Goal: Information Seeking & Learning: Check status

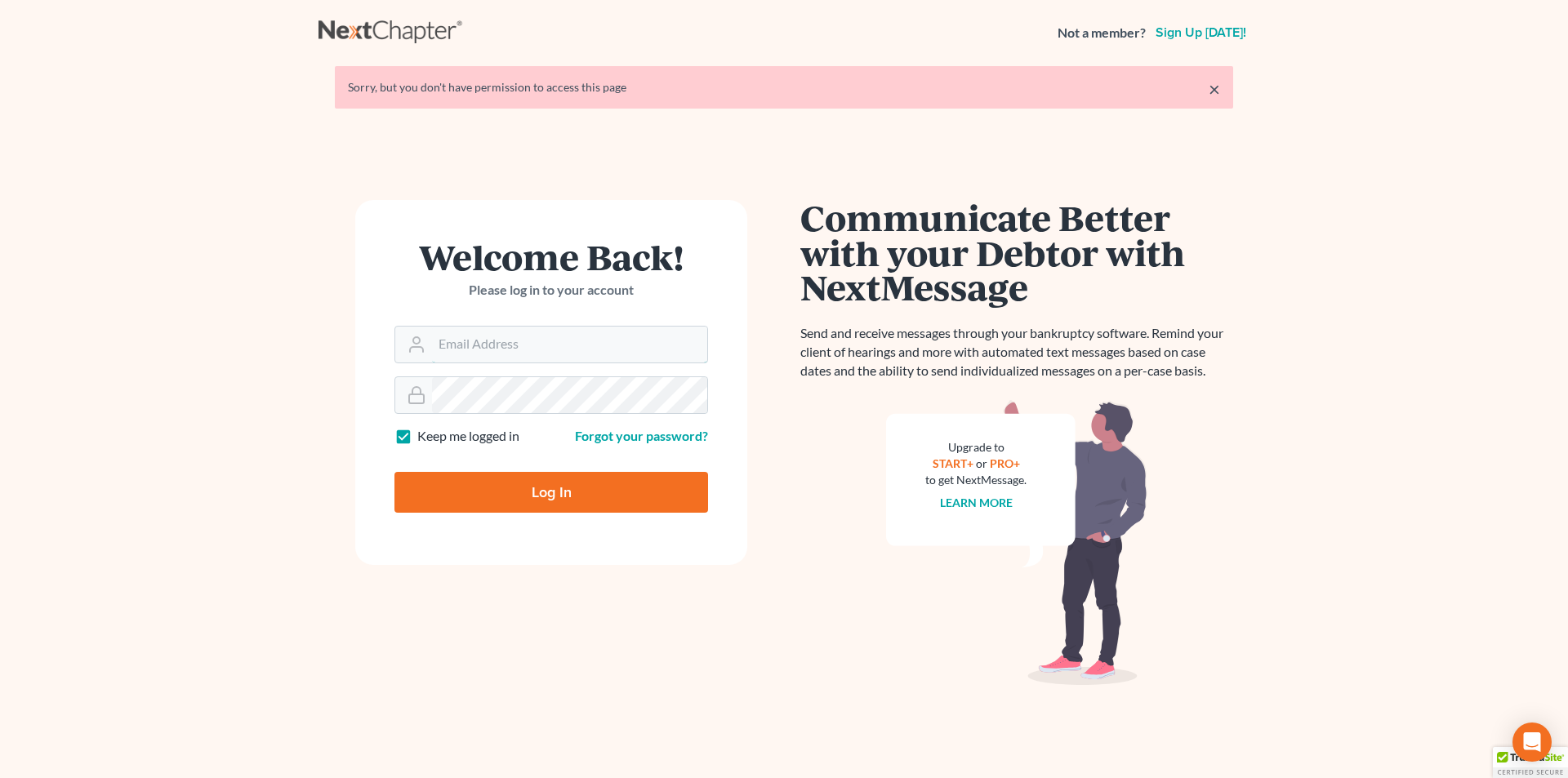
type input "[EMAIL_ADDRESS][DOMAIN_NAME]"
click at [550, 498] on input "Log In" at bounding box center [551, 492] width 314 height 41
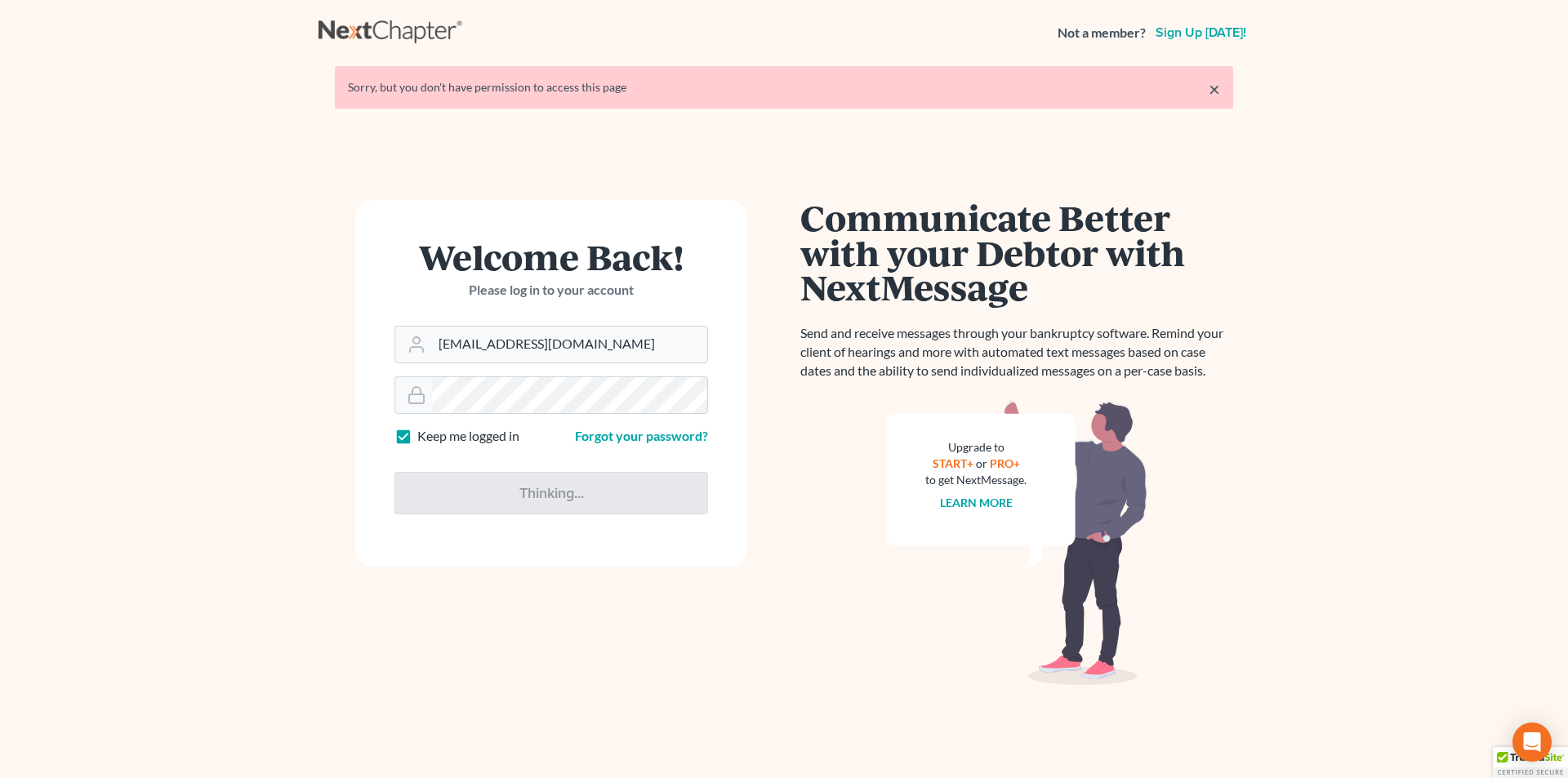
type input "Thinking..."
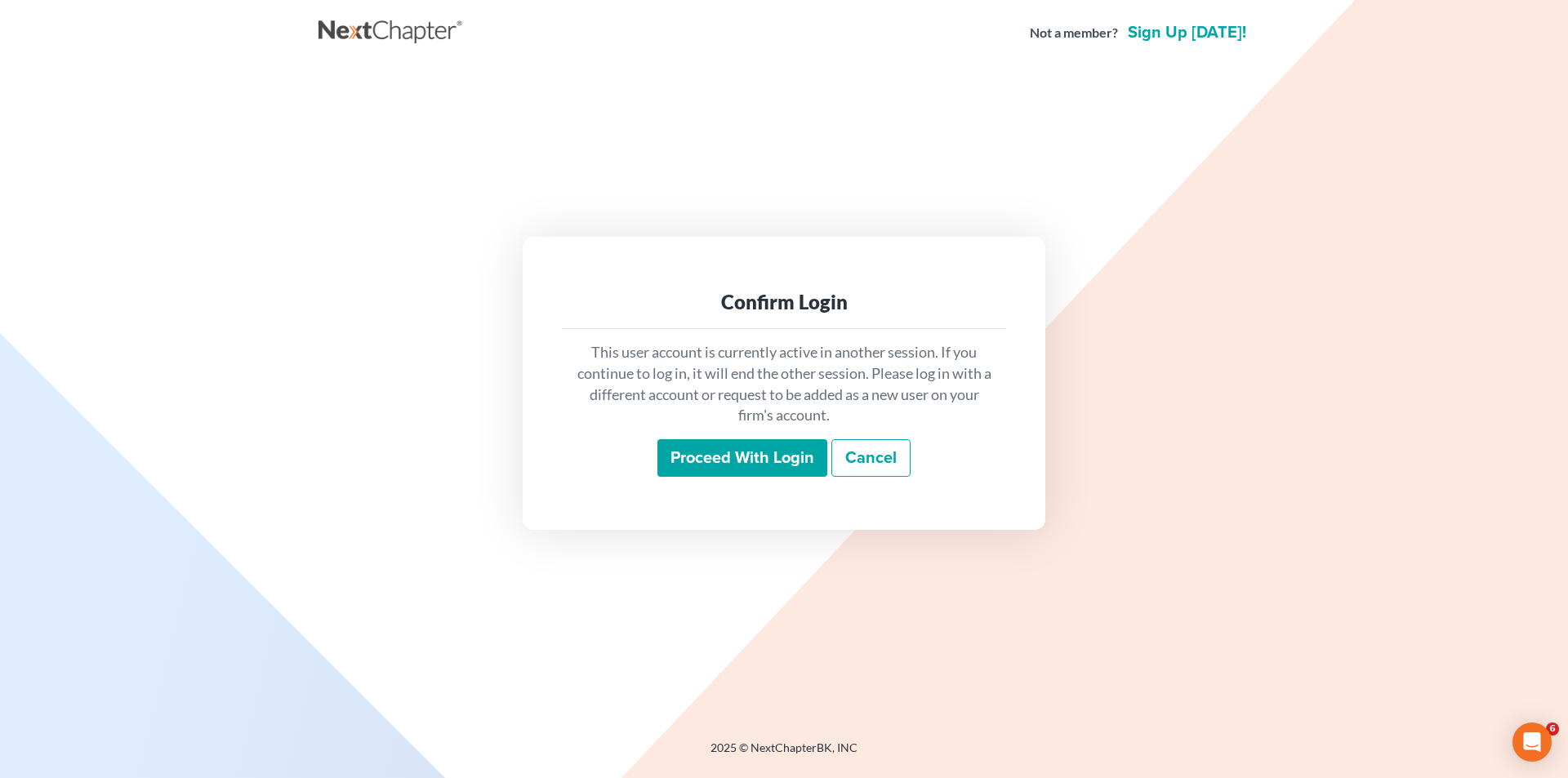
click at [709, 457] on input "Proceed with login" at bounding box center [741, 458] width 170 height 38
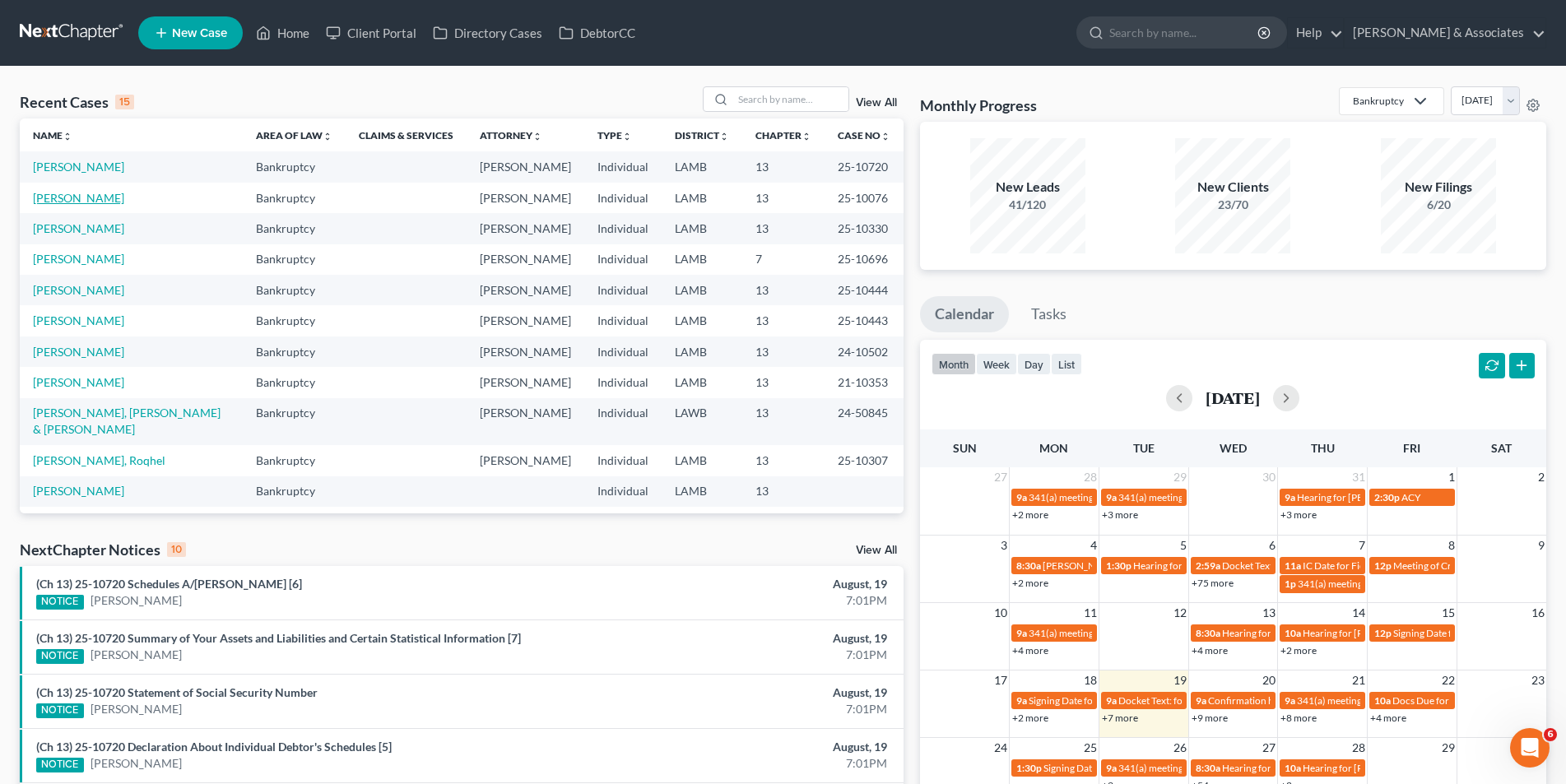
click at [90, 195] on link "Barbier, Daryl" at bounding box center [78, 198] width 92 height 14
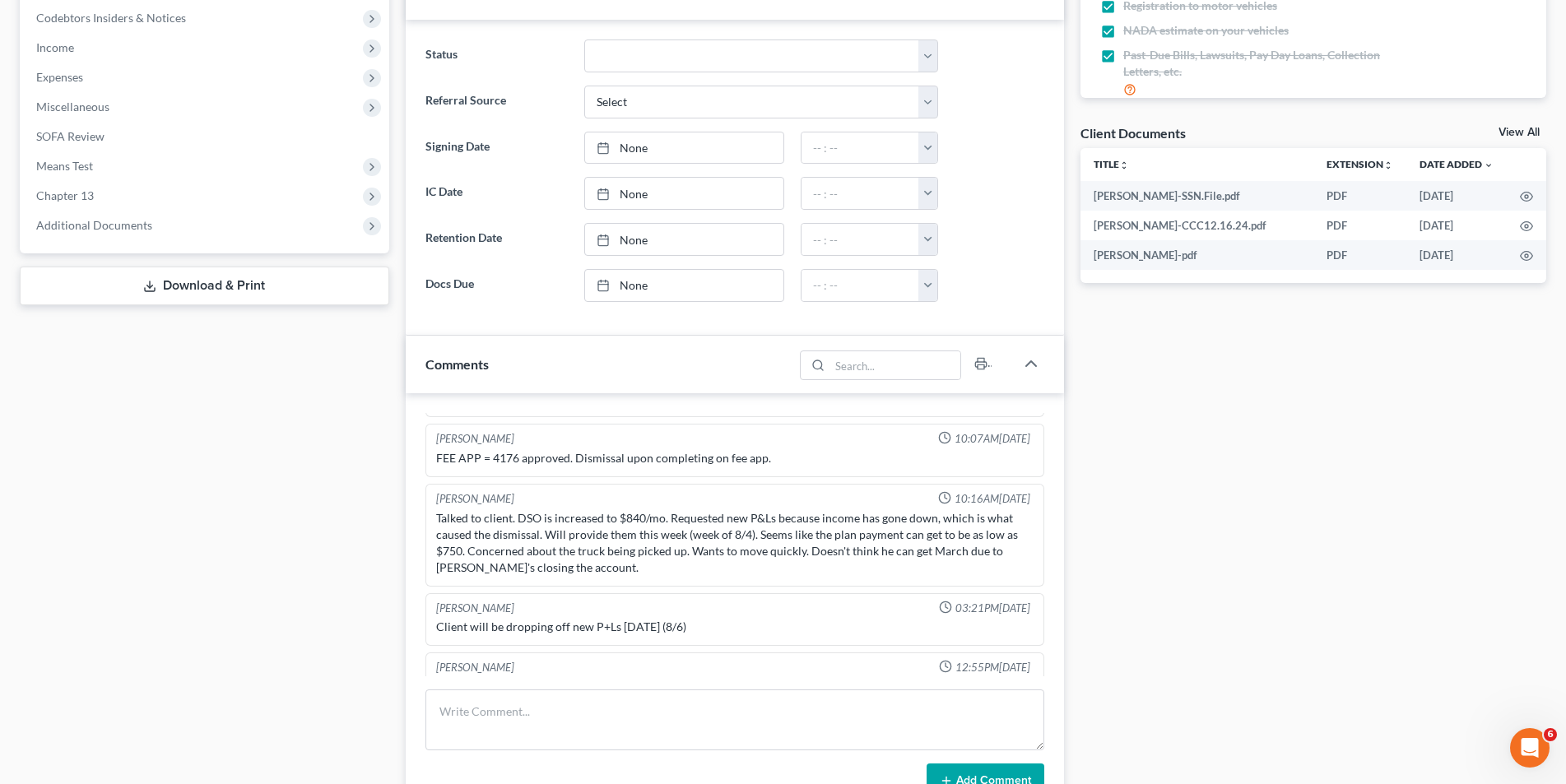
scroll to position [5186, 0]
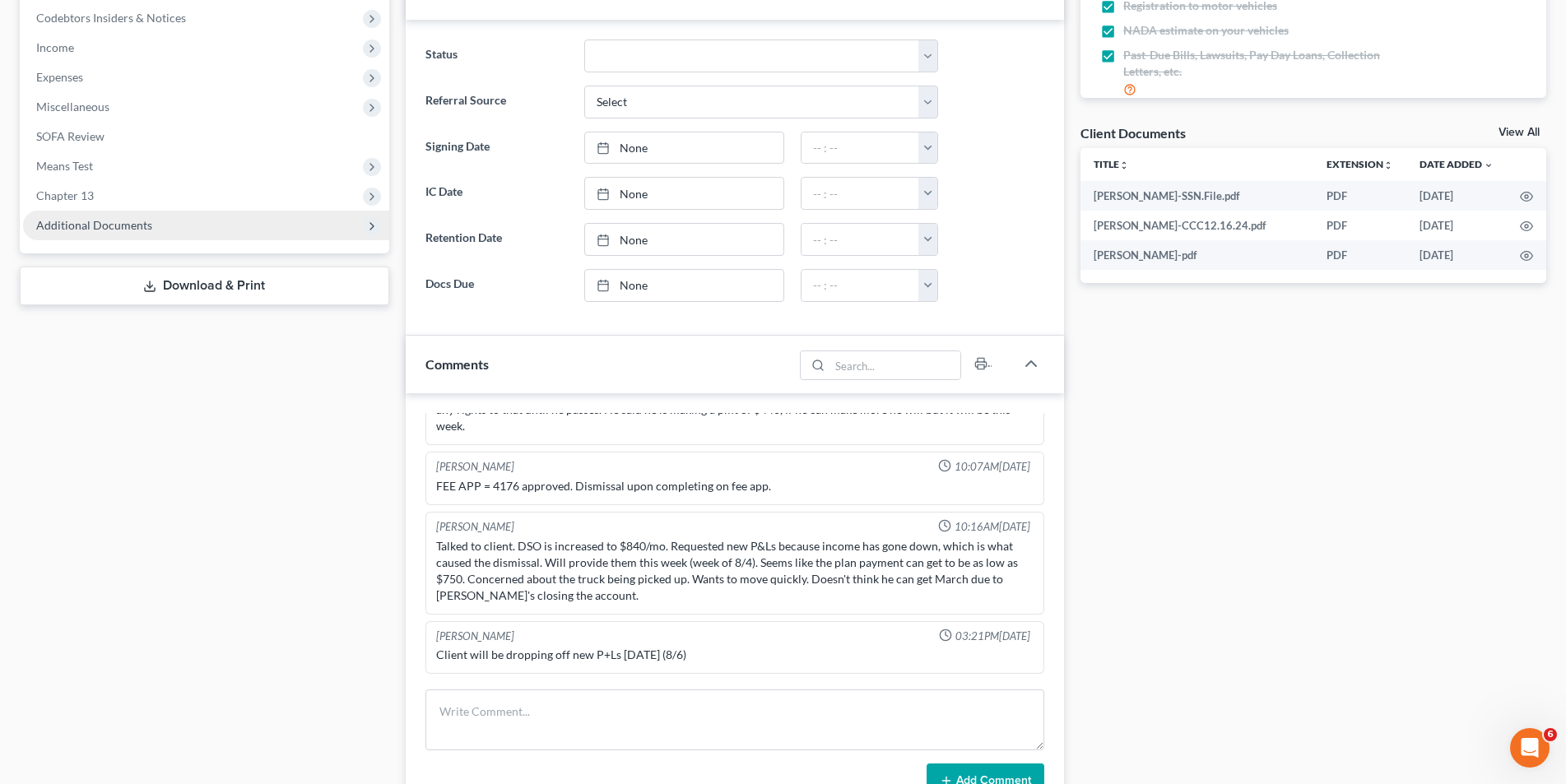
click at [94, 222] on span "Additional Documents" at bounding box center [94, 224] width 116 height 14
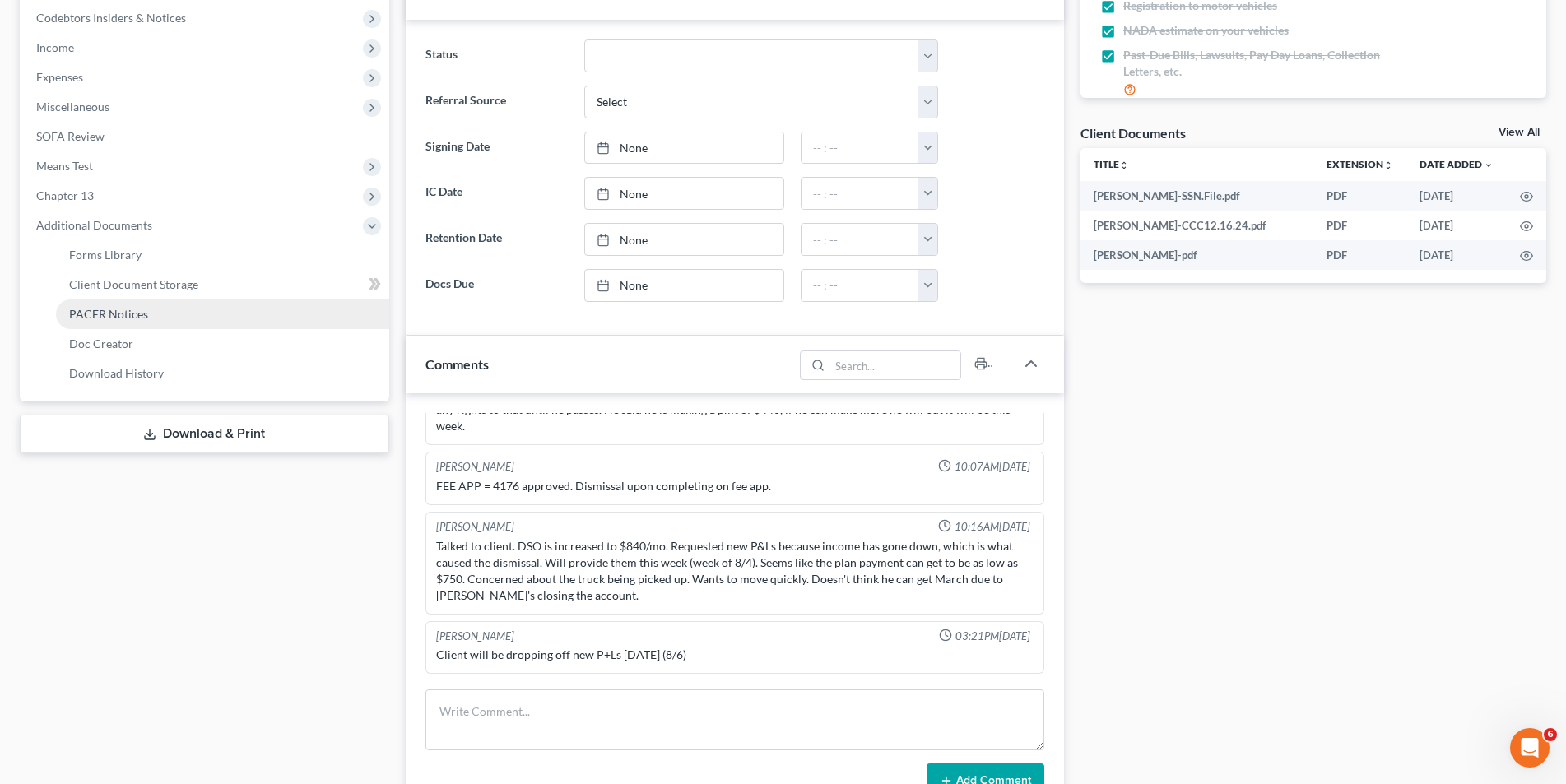
click at [99, 311] on span "PACER Notices" at bounding box center [108, 313] width 79 height 14
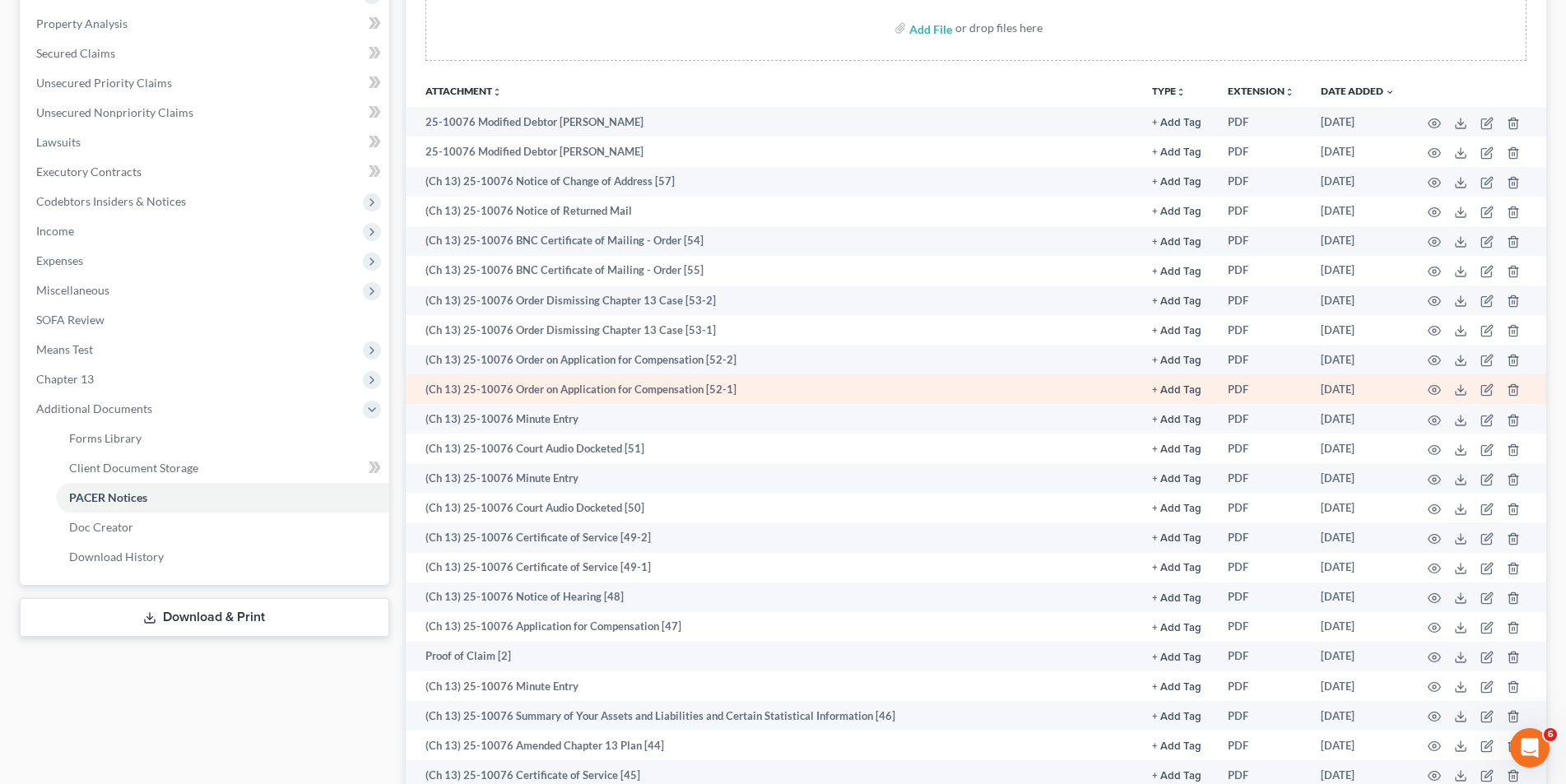
scroll to position [329, 0]
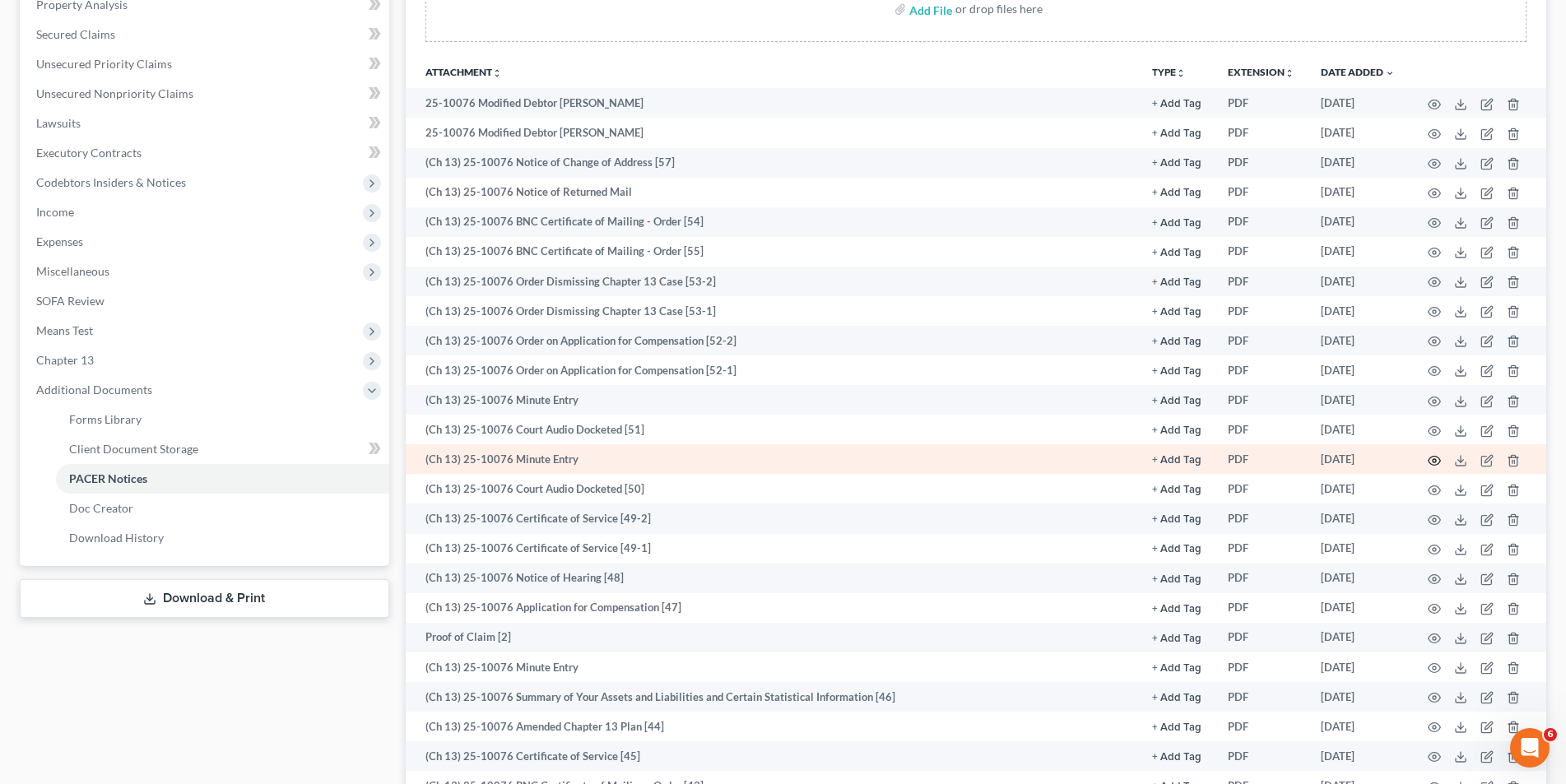
click at [1427, 456] on icon "button" at bounding box center [1434, 460] width 13 height 13
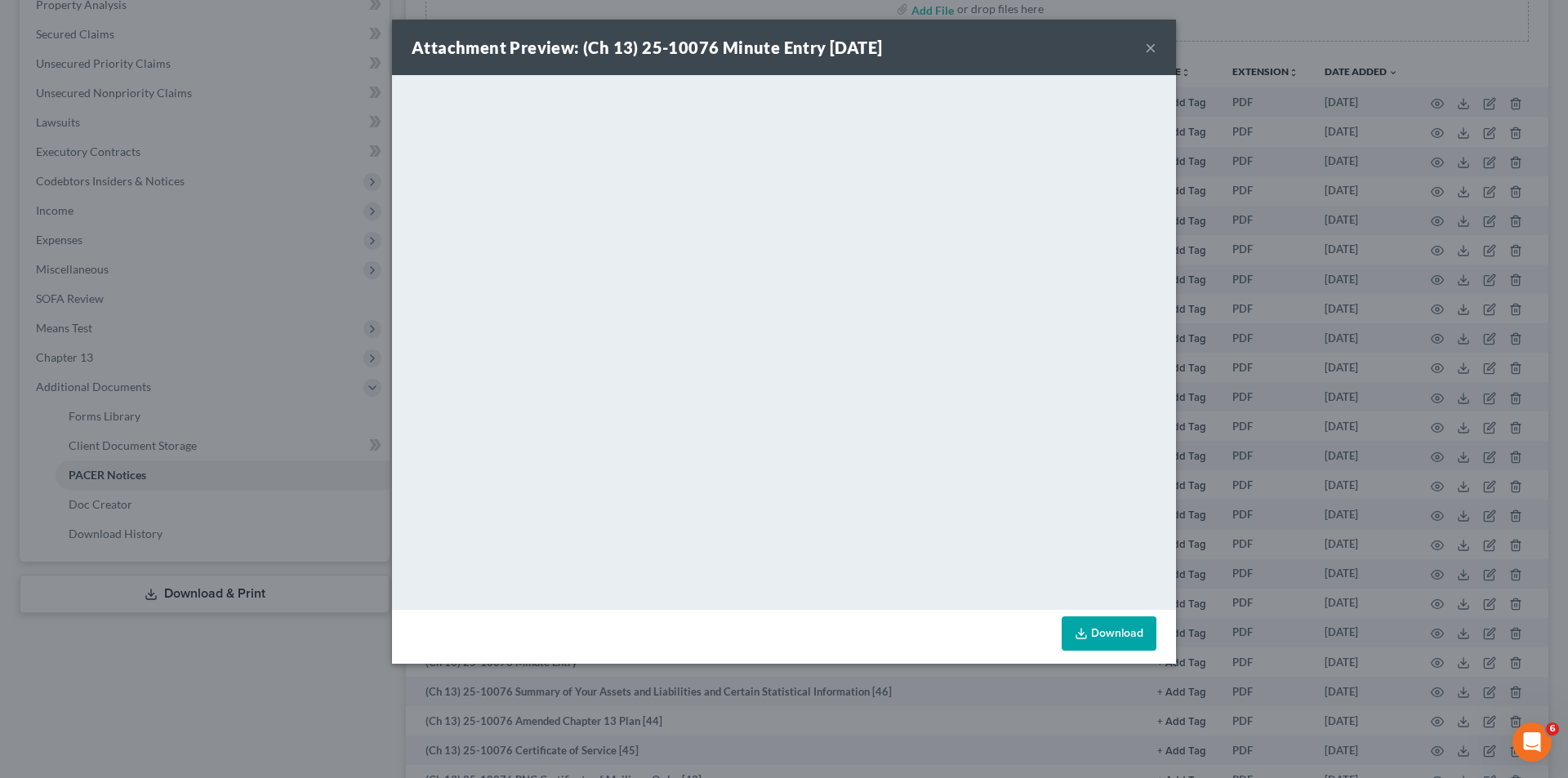
click at [1150, 52] on button "×" at bounding box center [1150, 47] width 11 height 20
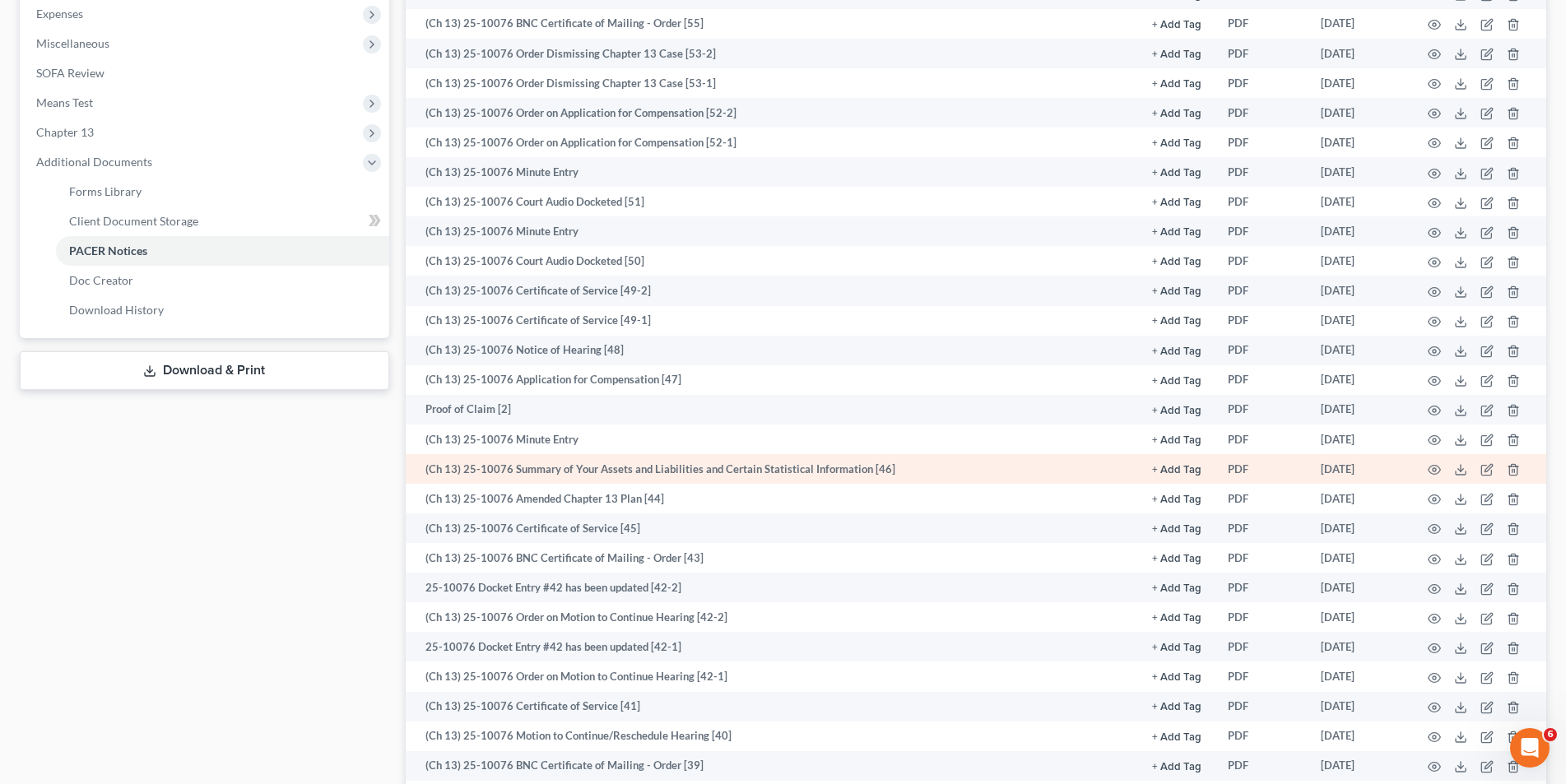
scroll to position [576, 0]
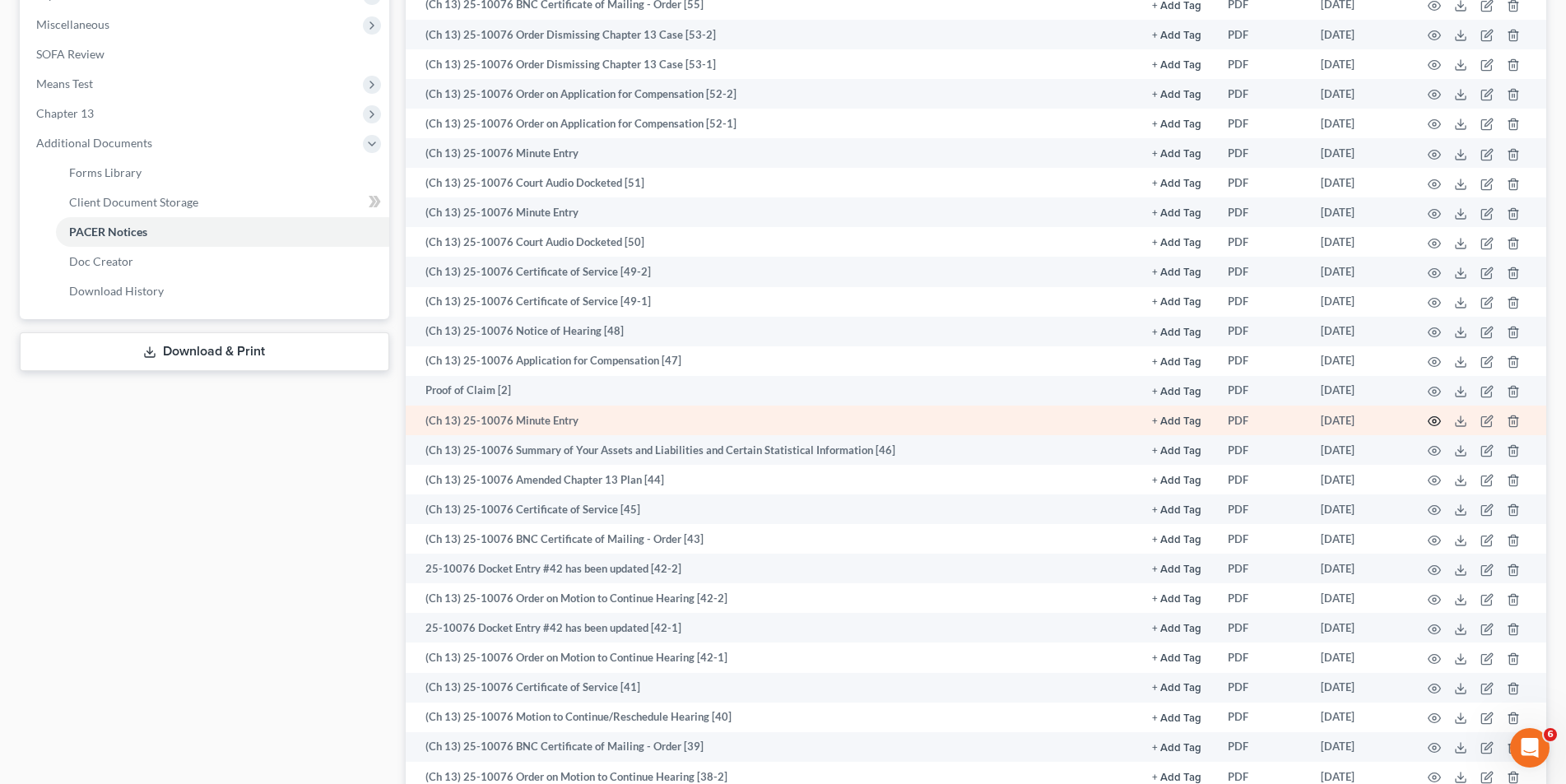
click at [1437, 423] on icon "button" at bounding box center [1434, 421] width 13 height 13
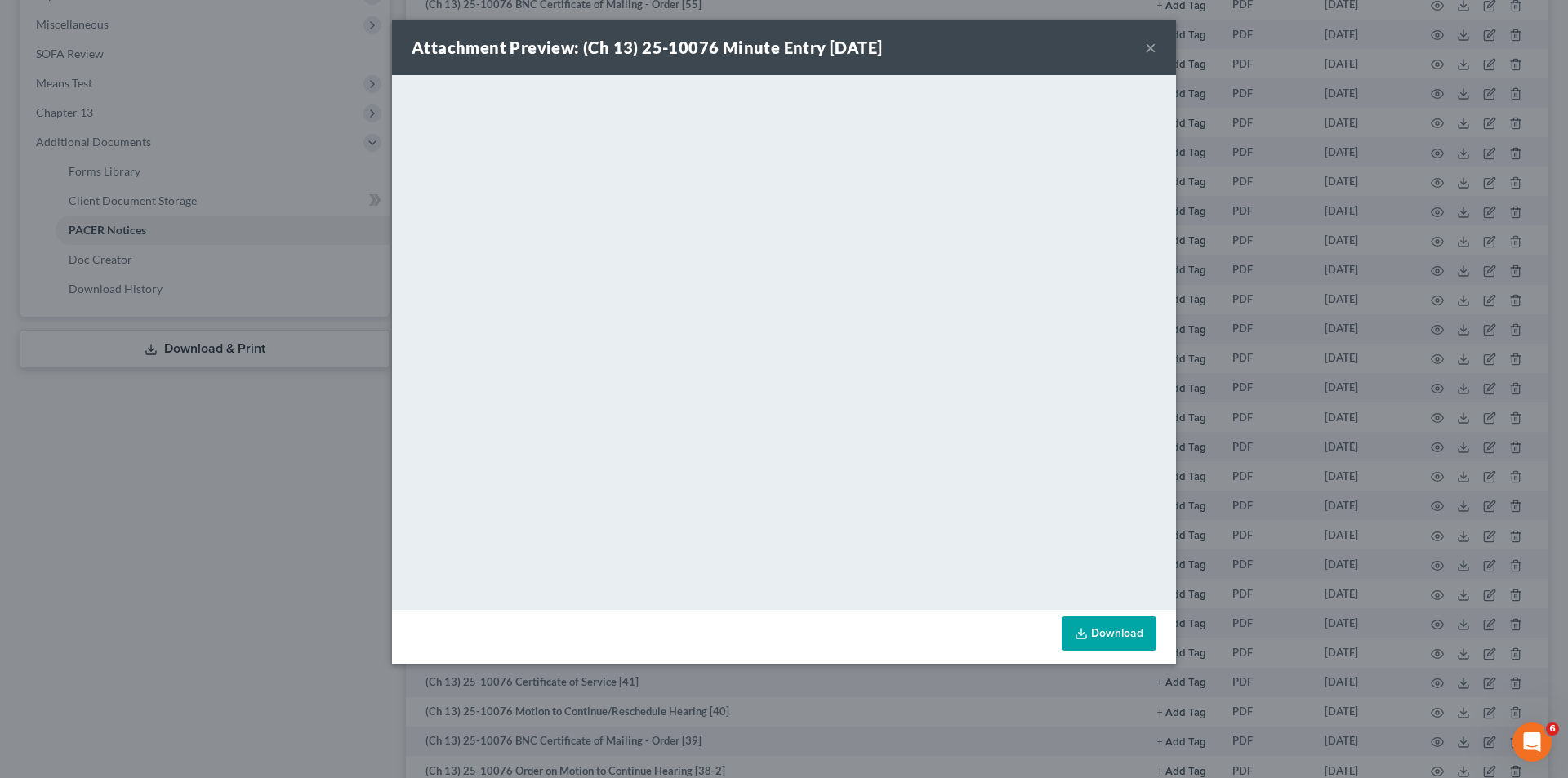
click at [1148, 44] on button "×" at bounding box center [1150, 47] width 11 height 20
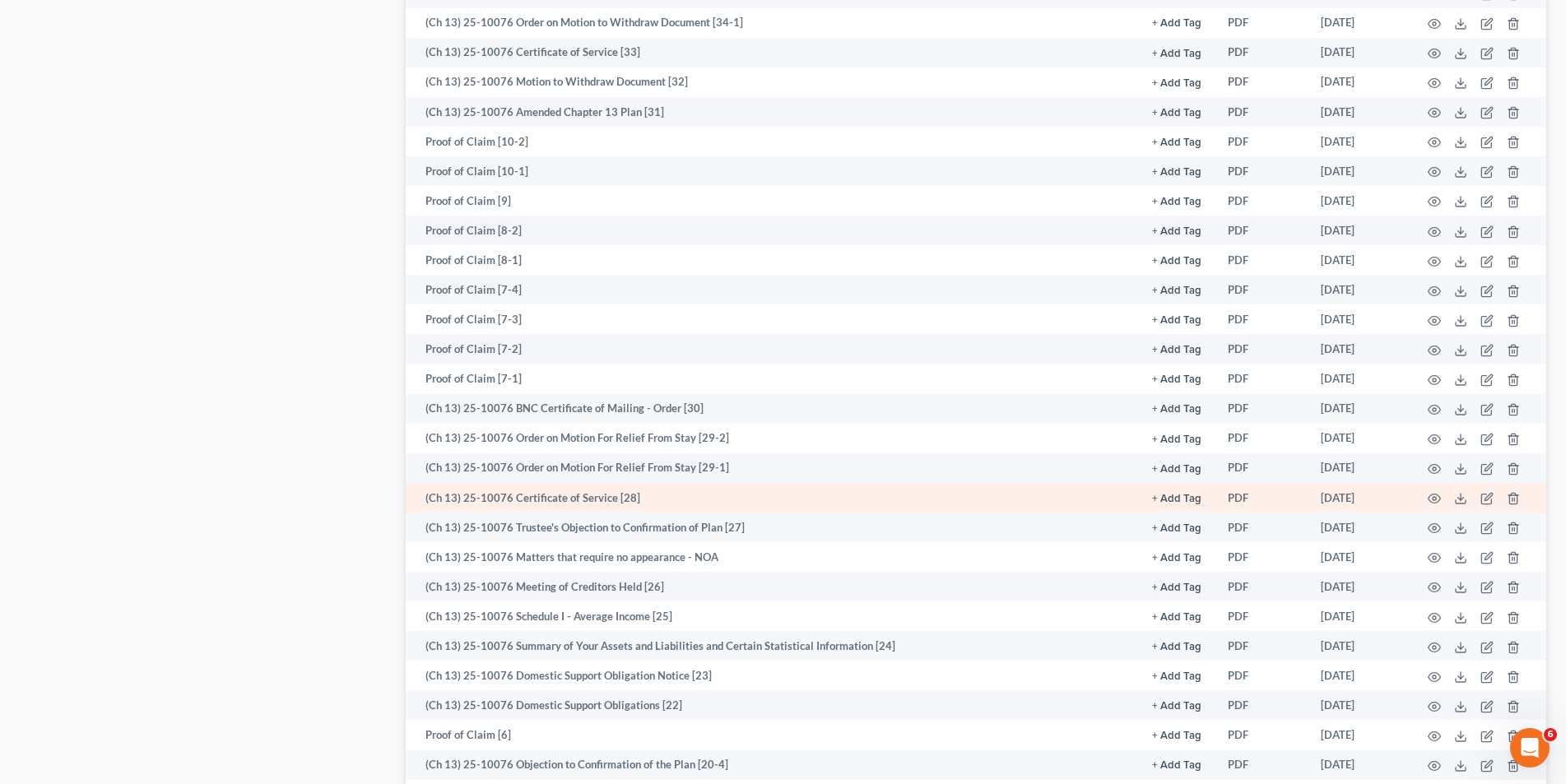
scroll to position [1645, 0]
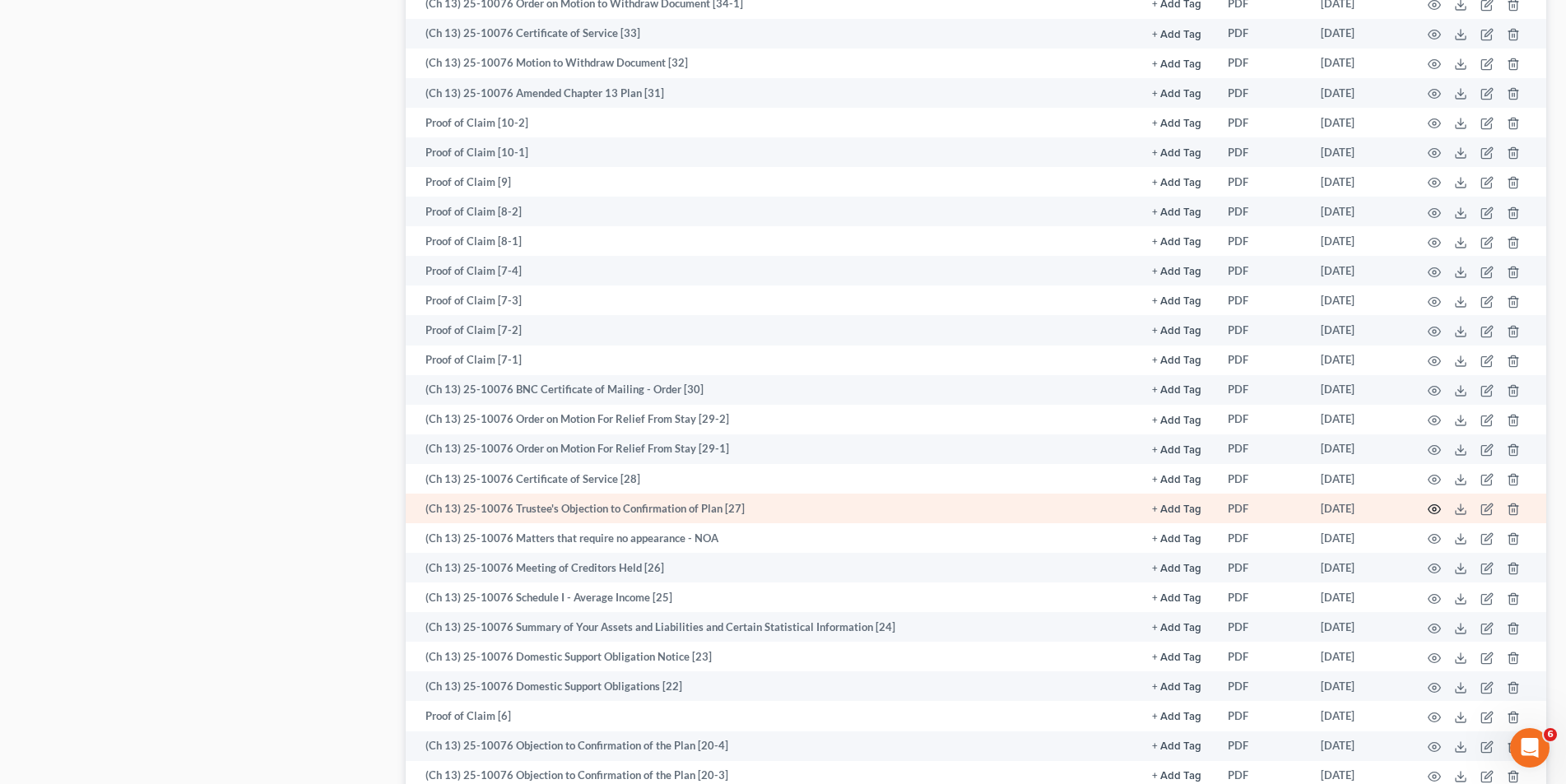
click at [1435, 507] on circle "button" at bounding box center [1433, 508] width 3 height 3
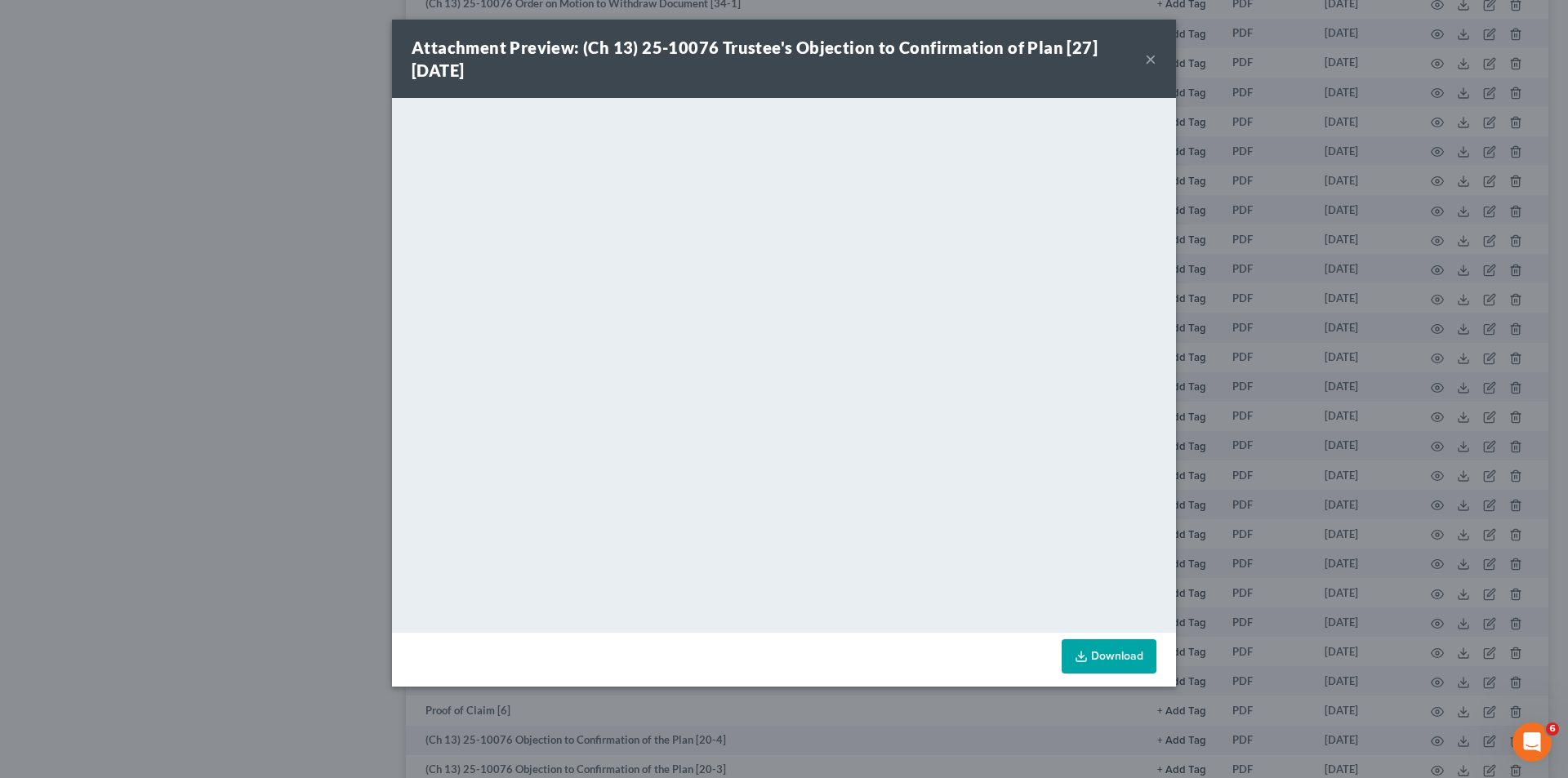
click at [1150, 51] on button "×" at bounding box center [1150, 59] width 11 height 20
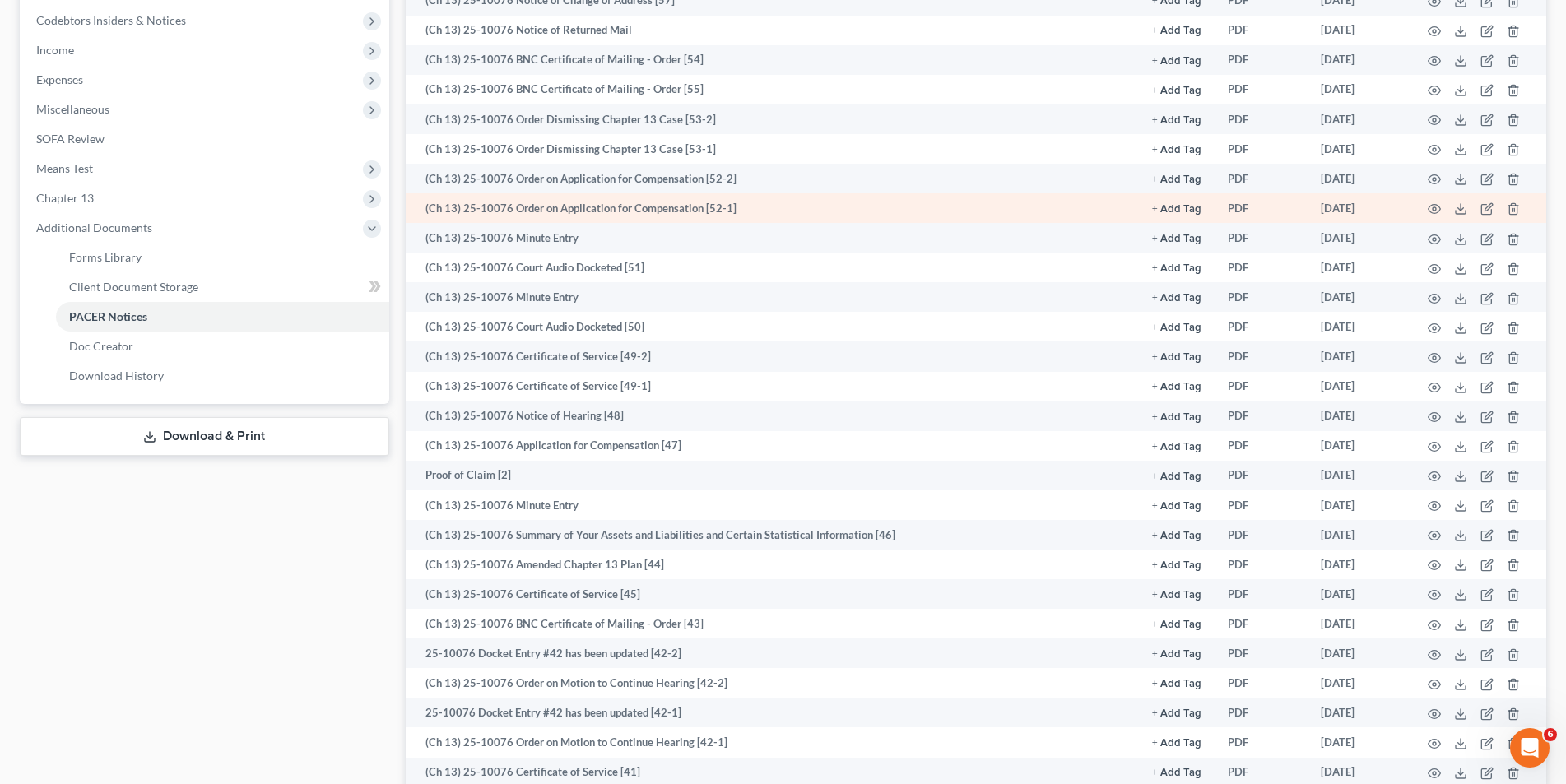
scroll to position [494, 0]
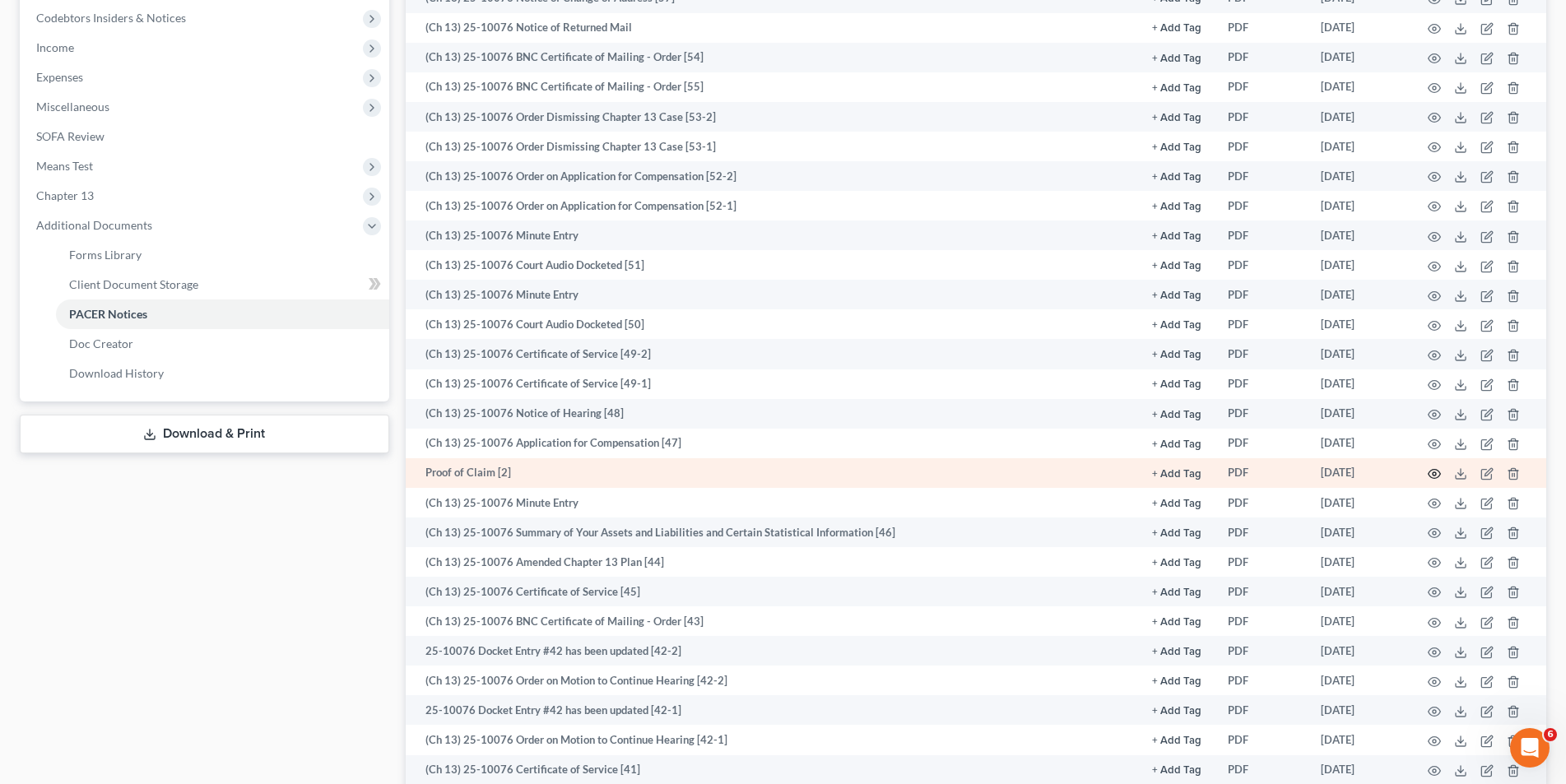
click at [1429, 473] on icon "button" at bounding box center [1434, 474] width 12 height 9
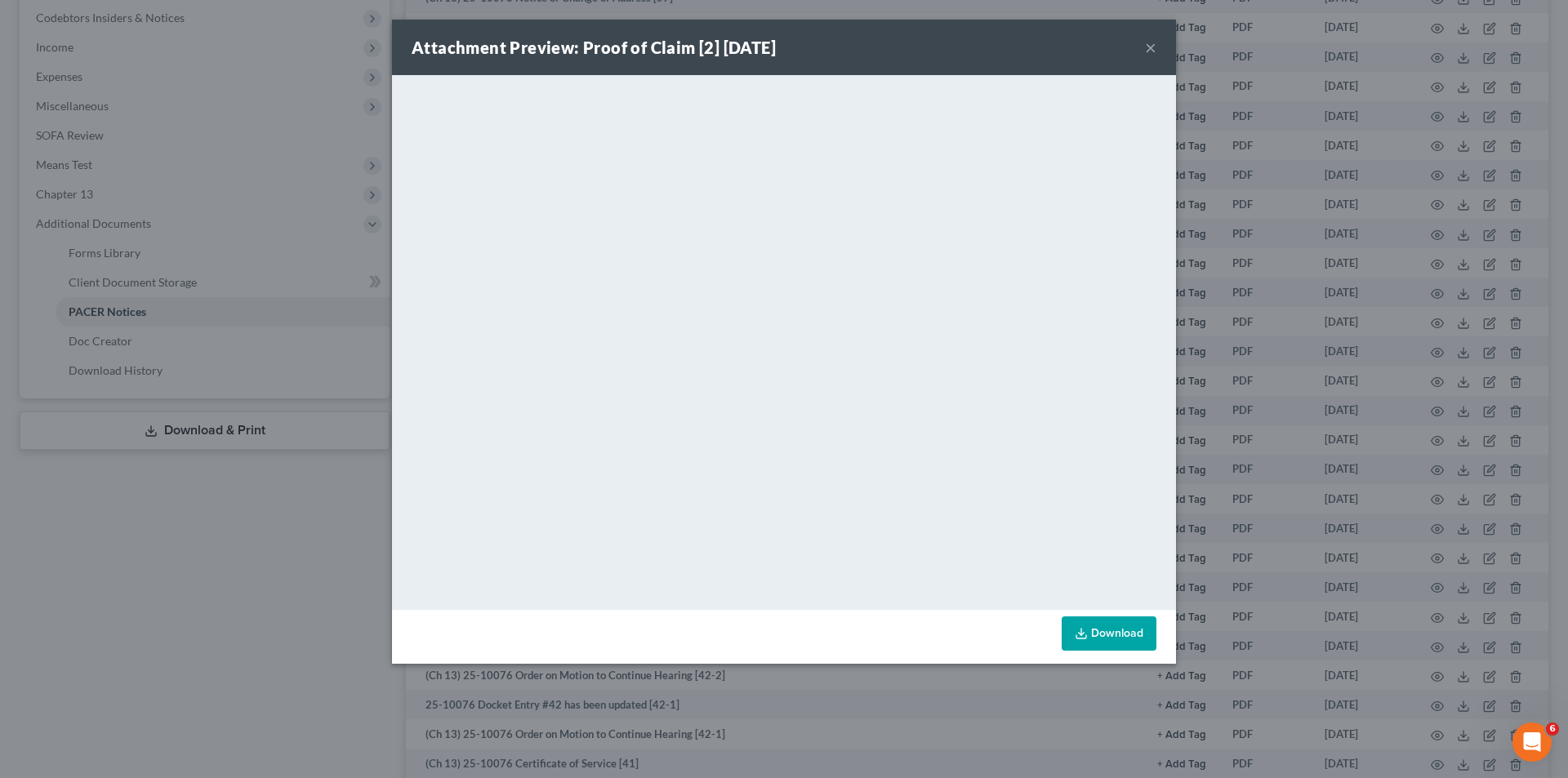
click at [1154, 46] on button "×" at bounding box center [1150, 47] width 11 height 20
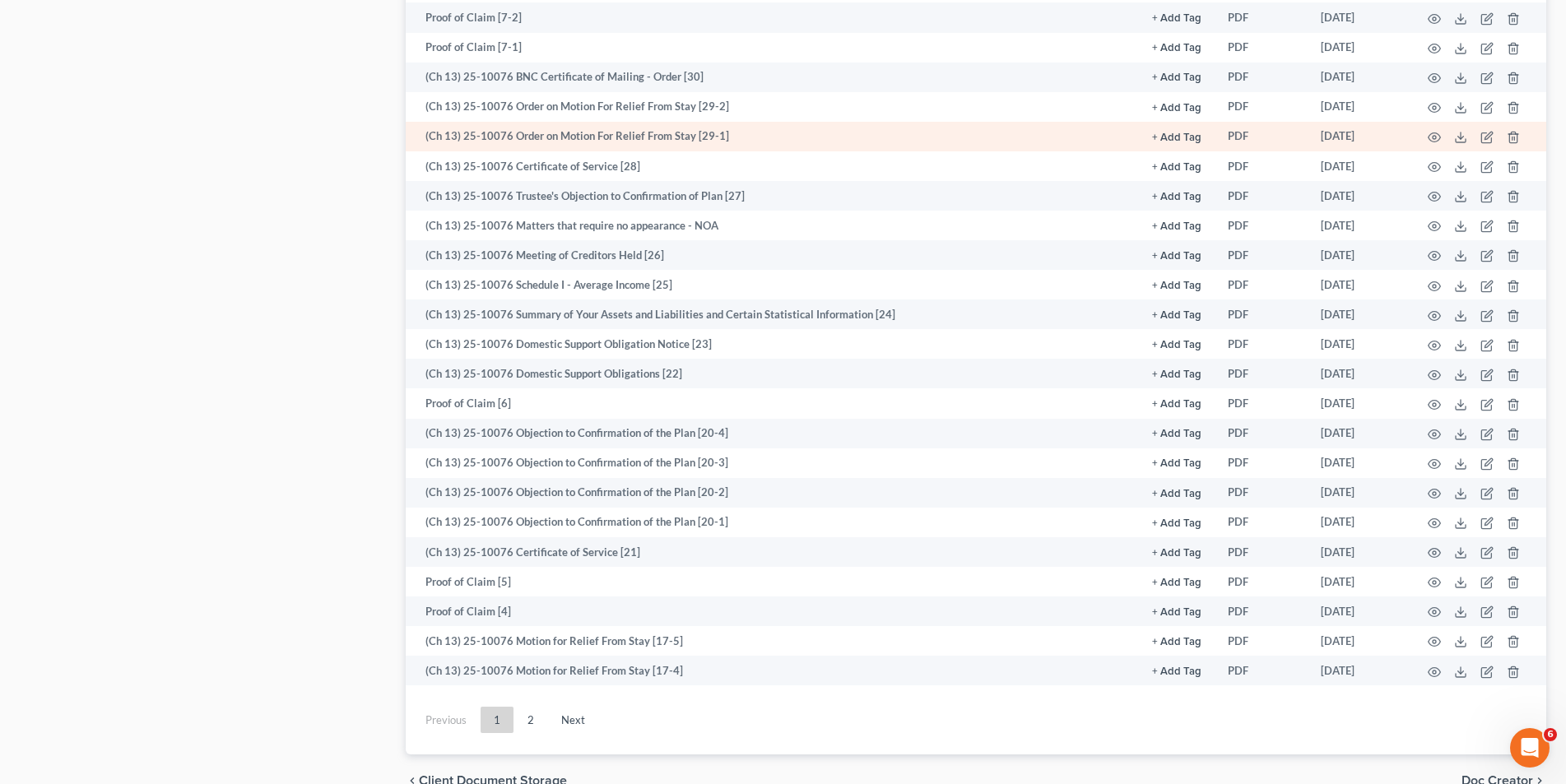
scroll to position [2043, 0]
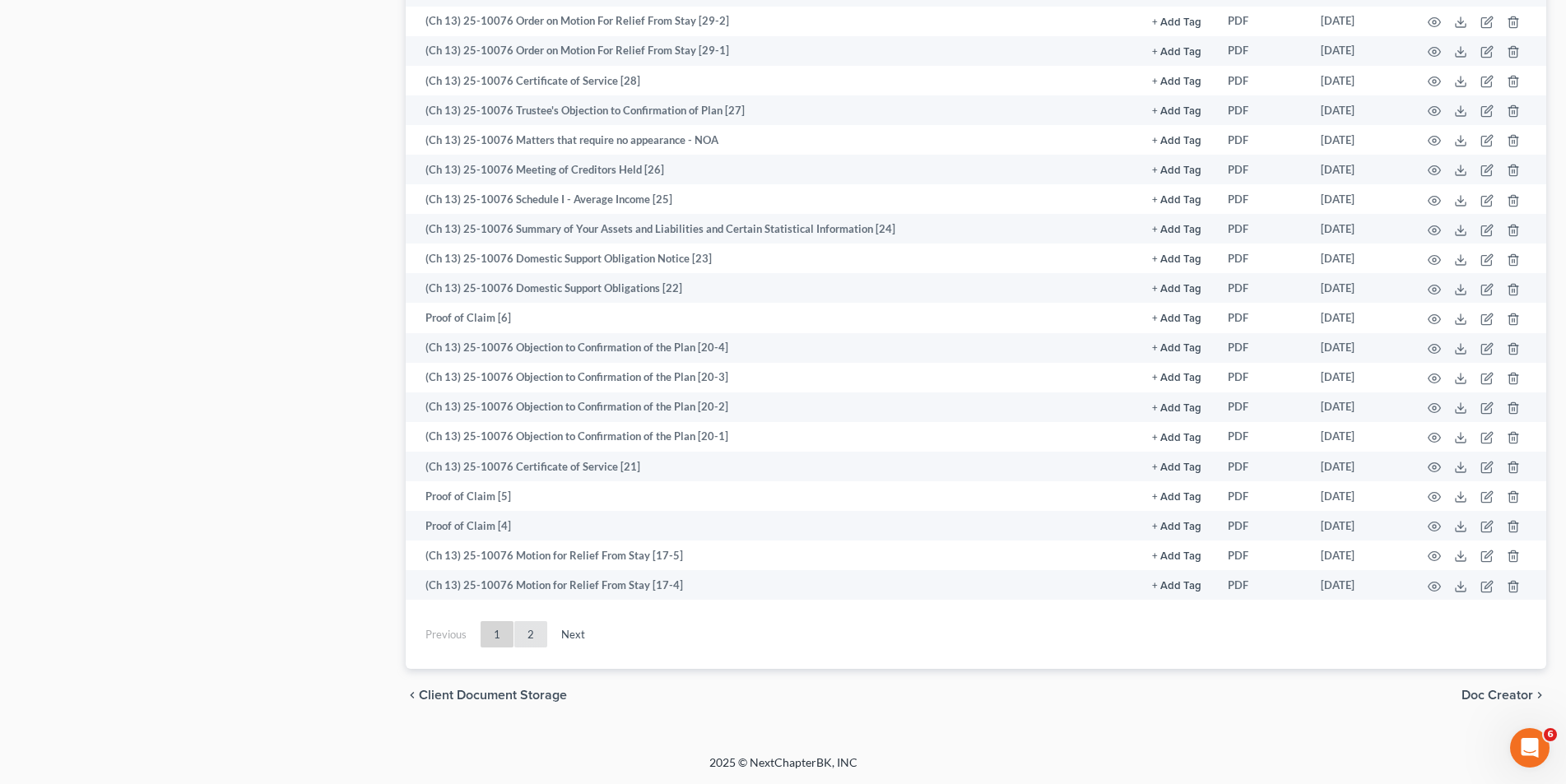
click at [542, 635] on link "2" at bounding box center [530, 634] width 32 height 27
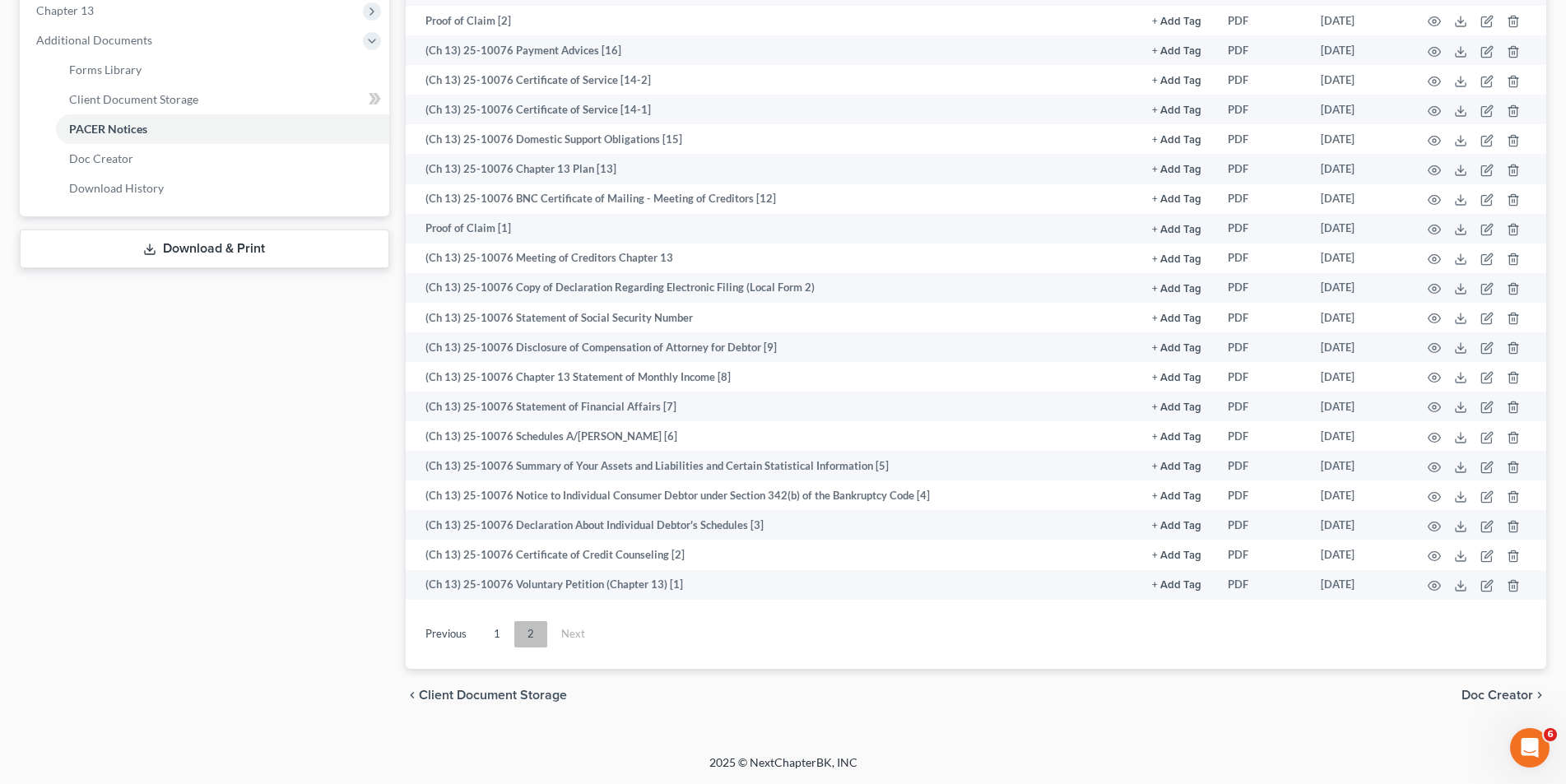
scroll to position [679, 0]
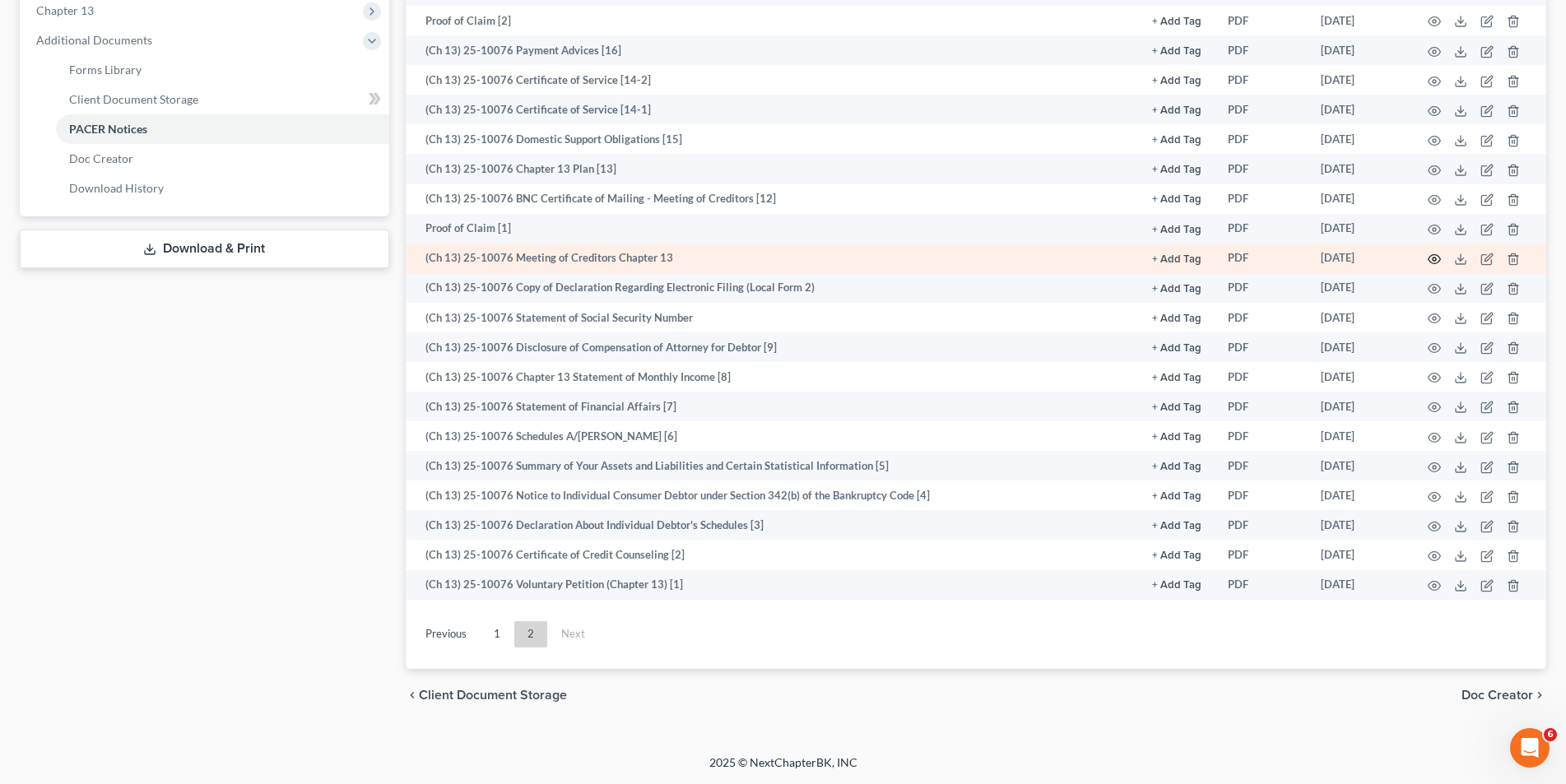
click at [1432, 258] on icon "button" at bounding box center [1434, 259] width 13 height 13
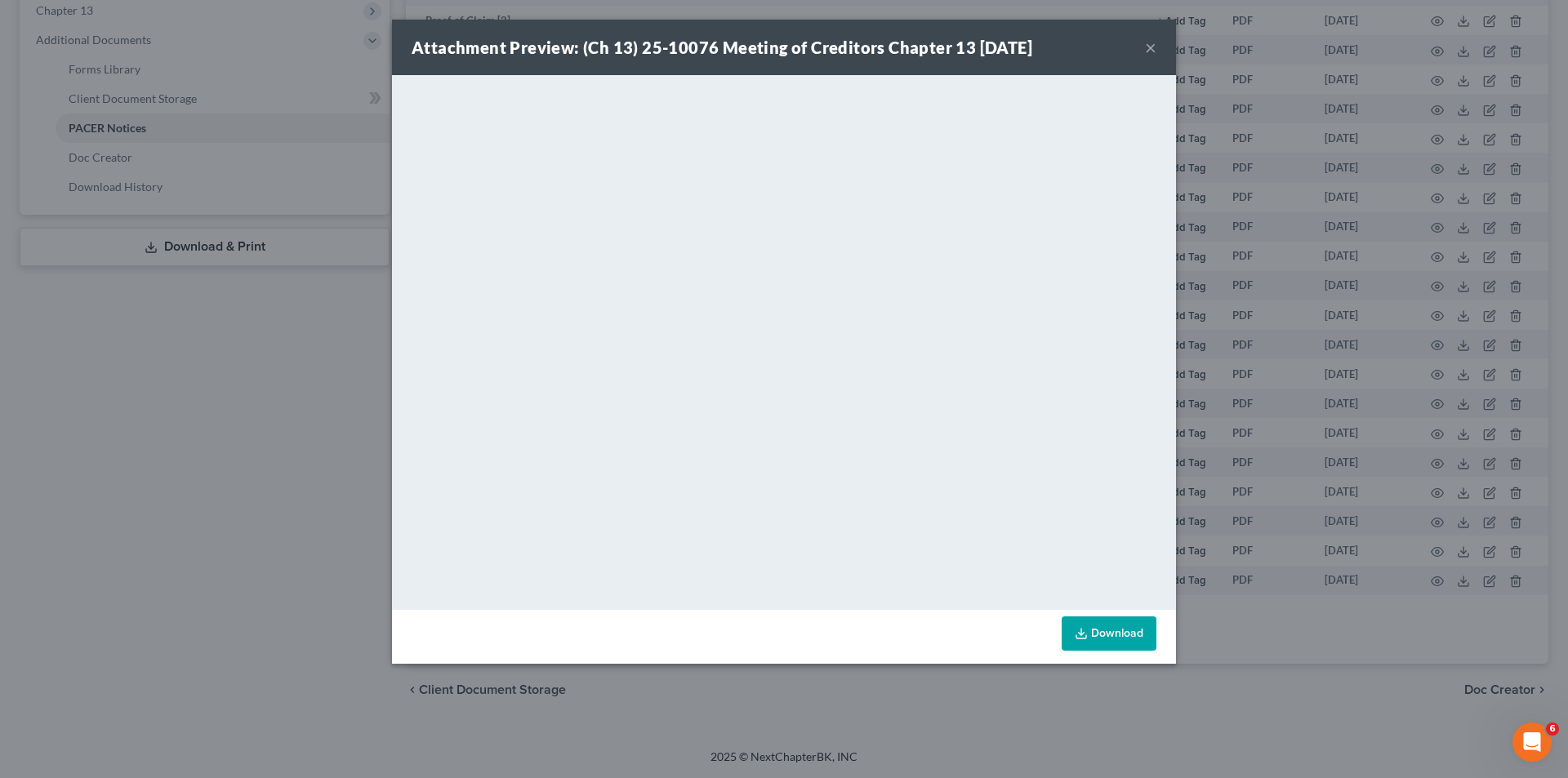
click at [1151, 40] on button "×" at bounding box center [1150, 47] width 11 height 20
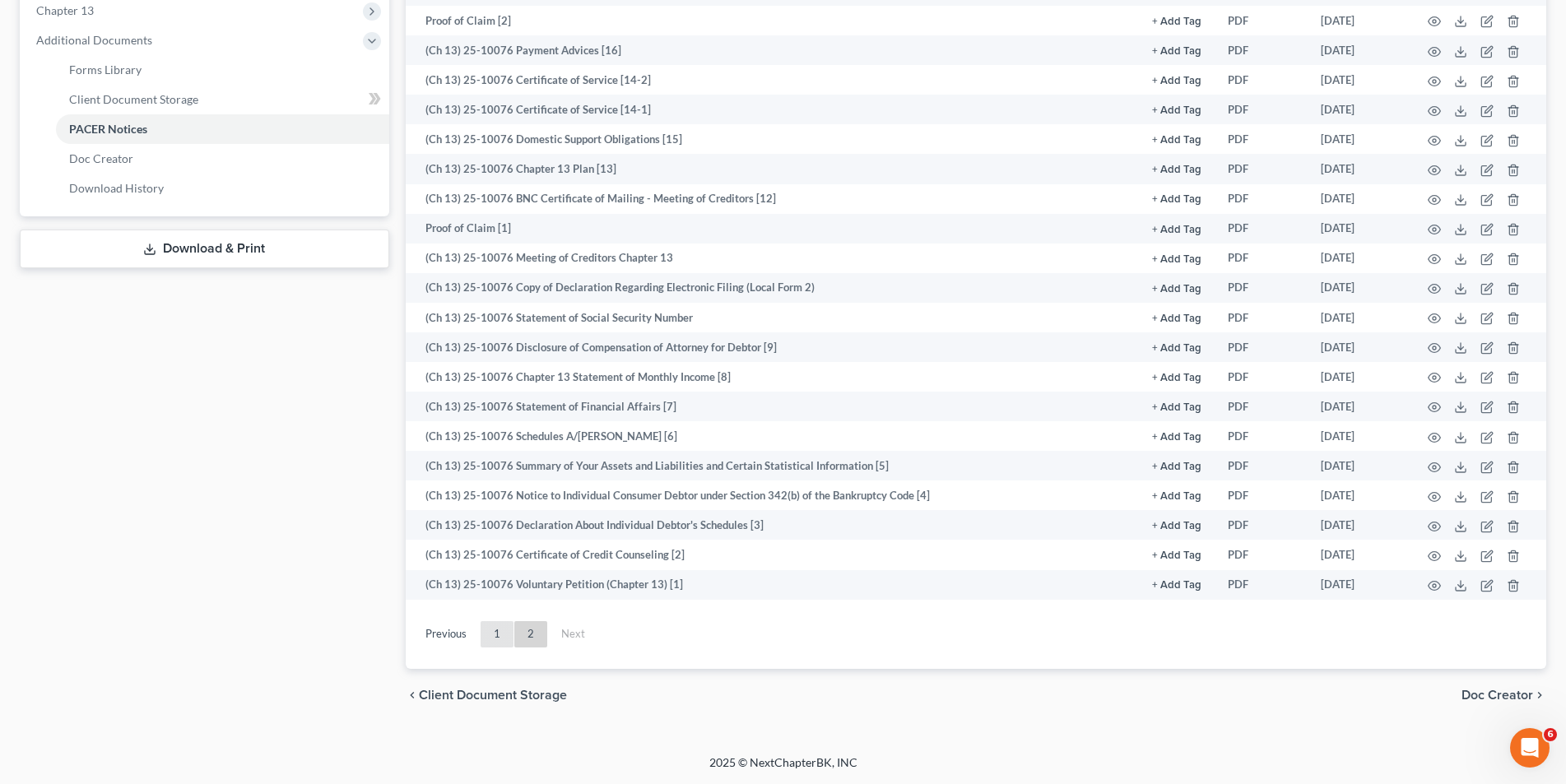
click at [483, 634] on link "1" at bounding box center [497, 634] width 32 height 27
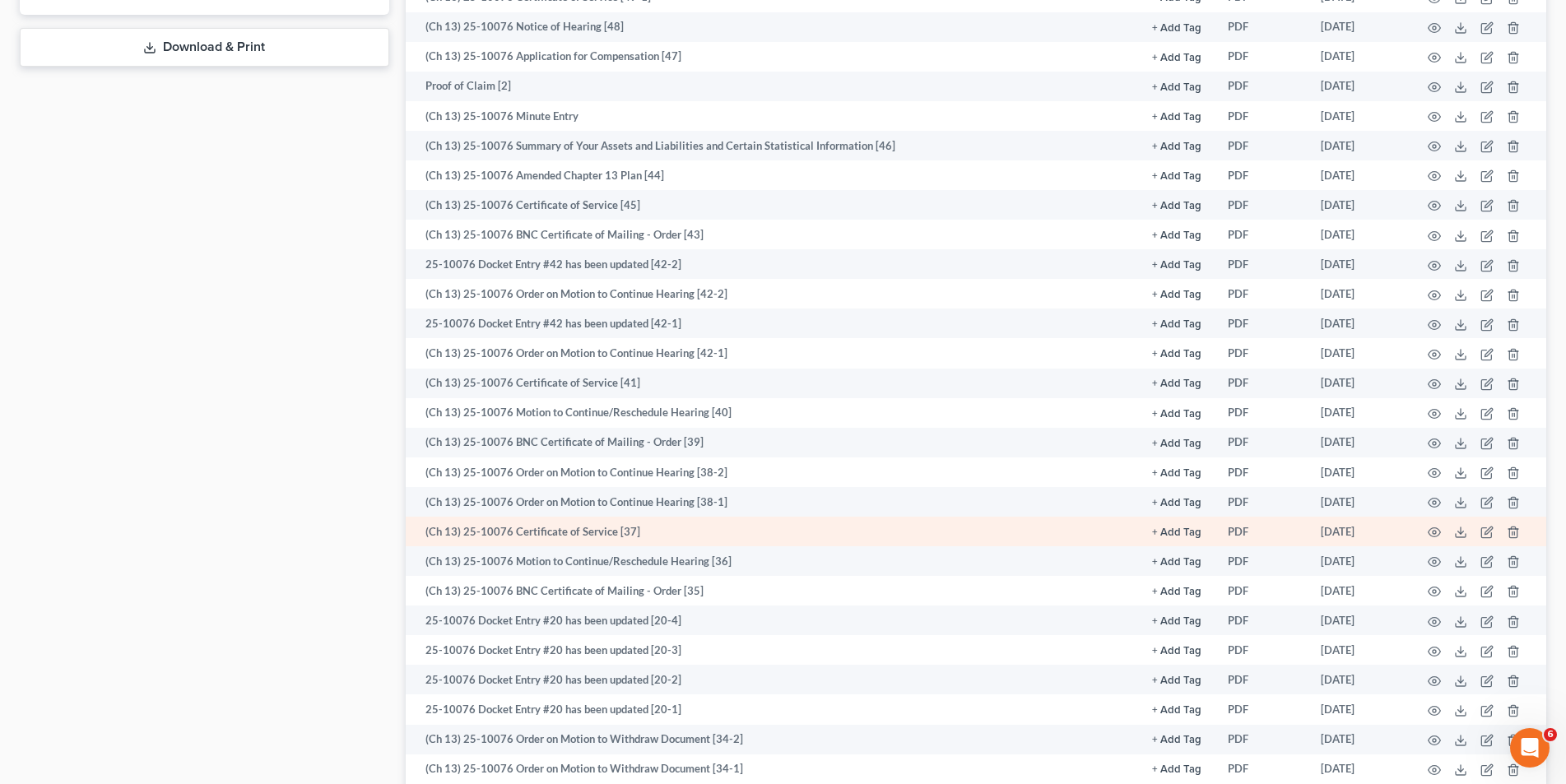
scroll to position [925, 0]
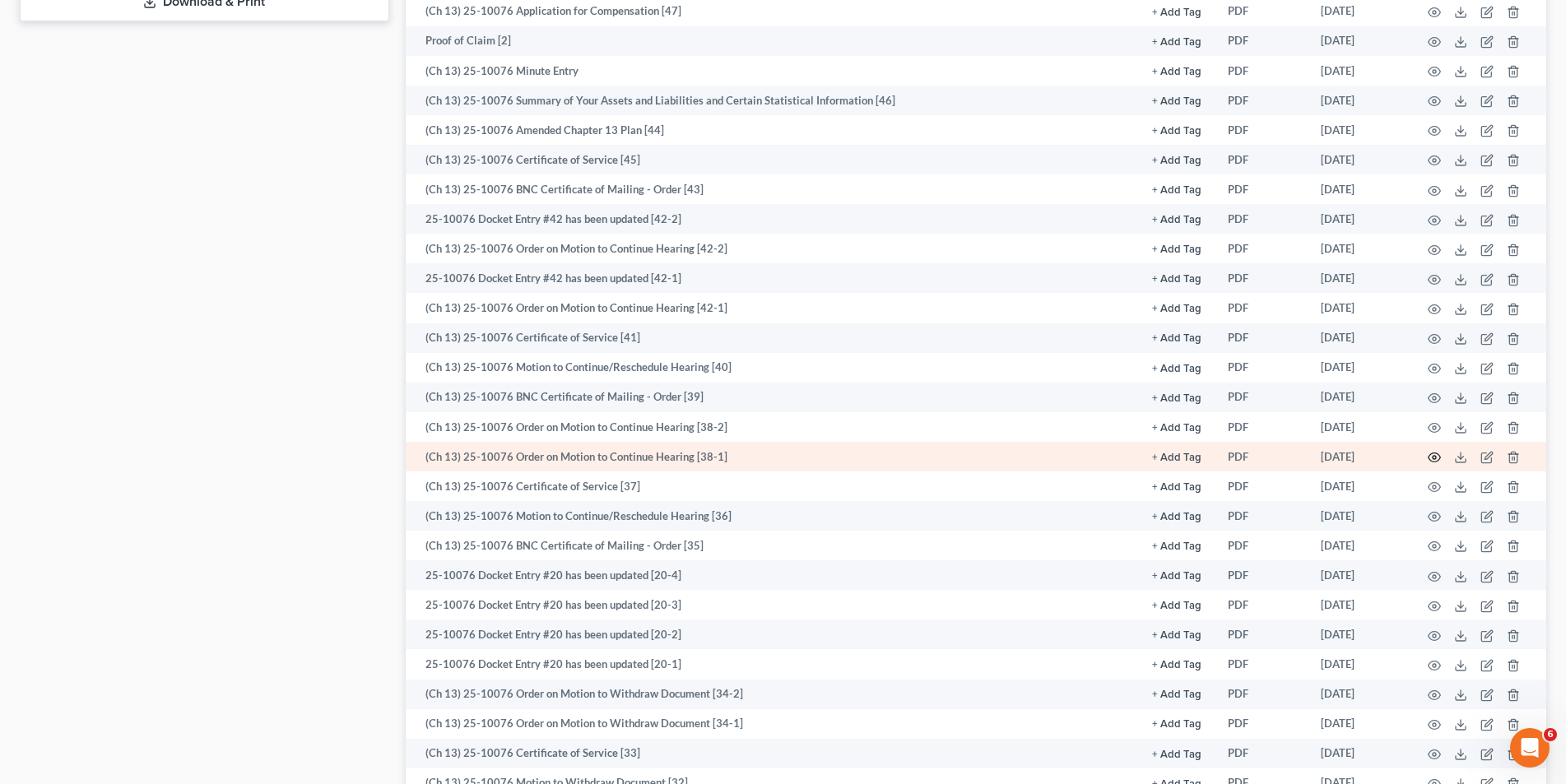
click at [1439, 454] on icon "button" at bounding box center [1434, 457] width 13 height 13
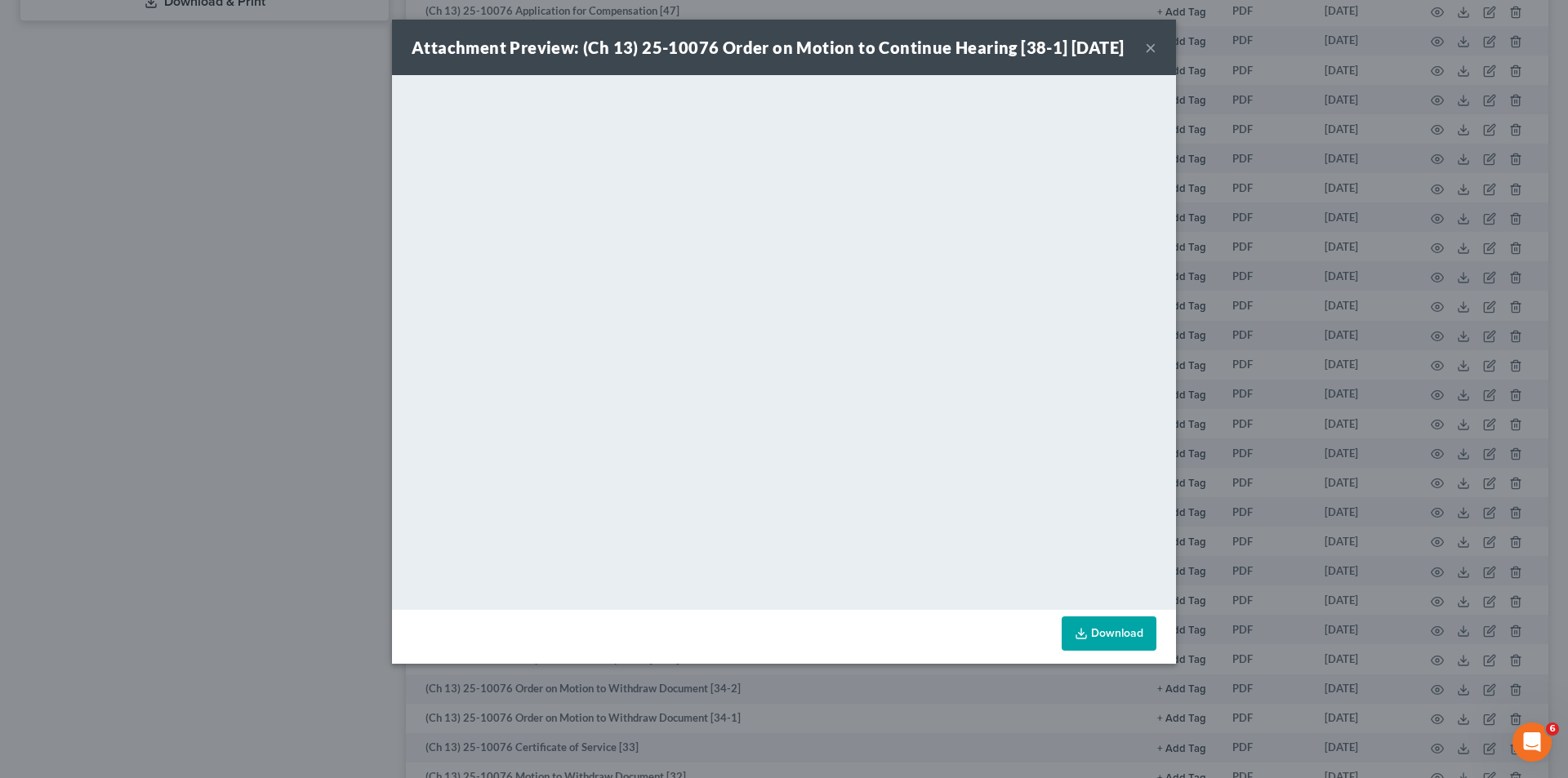
click at [1157, 57] on div "Attachment Preview: (Ch 13) 25-10076 Order on Motion to Continue Hearing [38-1]…" at bounding box center [783, 47] width 784 height 56
click at [1146, 57] on button "×" at bounding box center [1150, 47] width 11 height 20
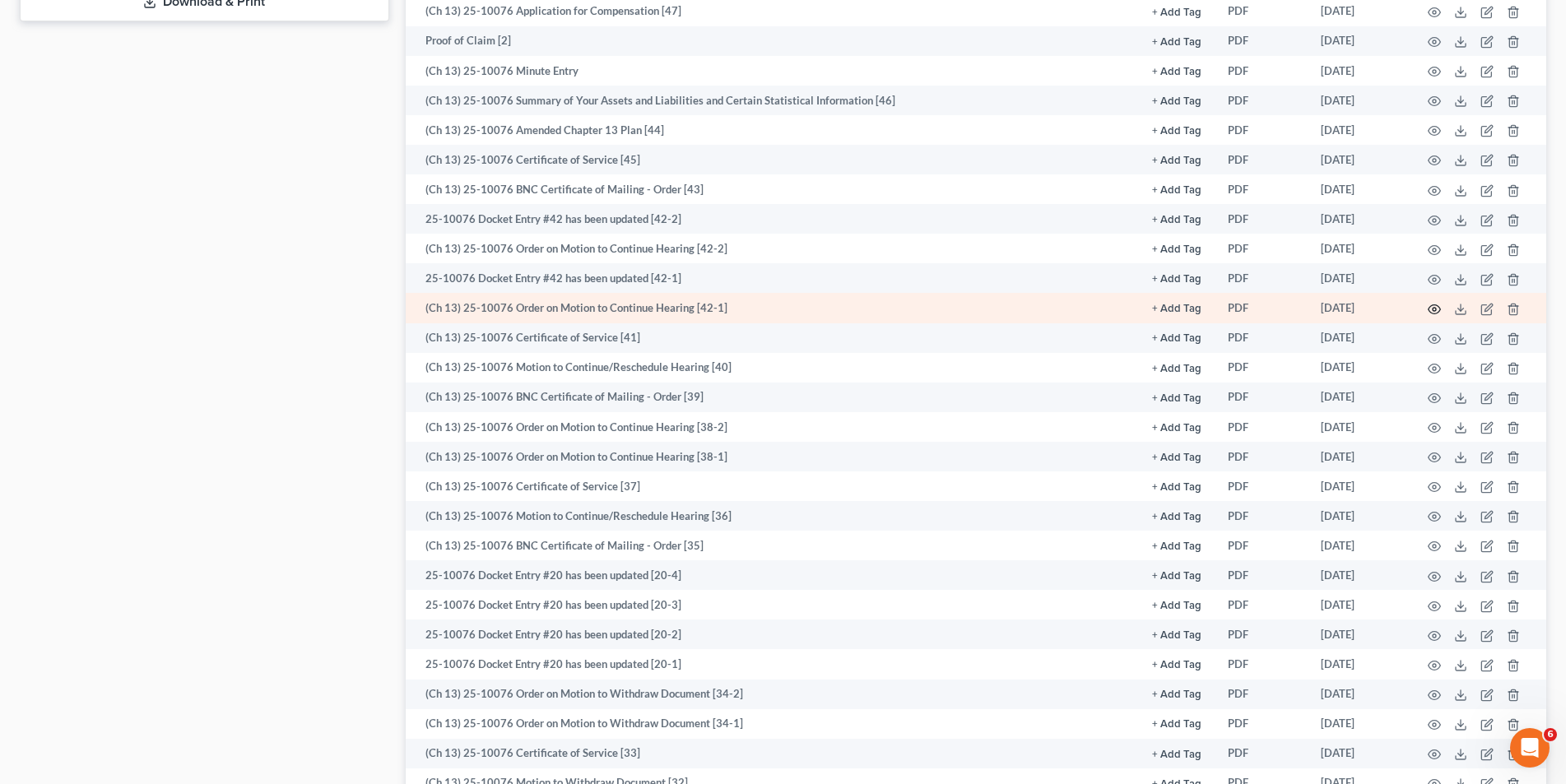
click at [1435, 306] on icon "button" at bounding box center [1434, 309] width 13 height 13
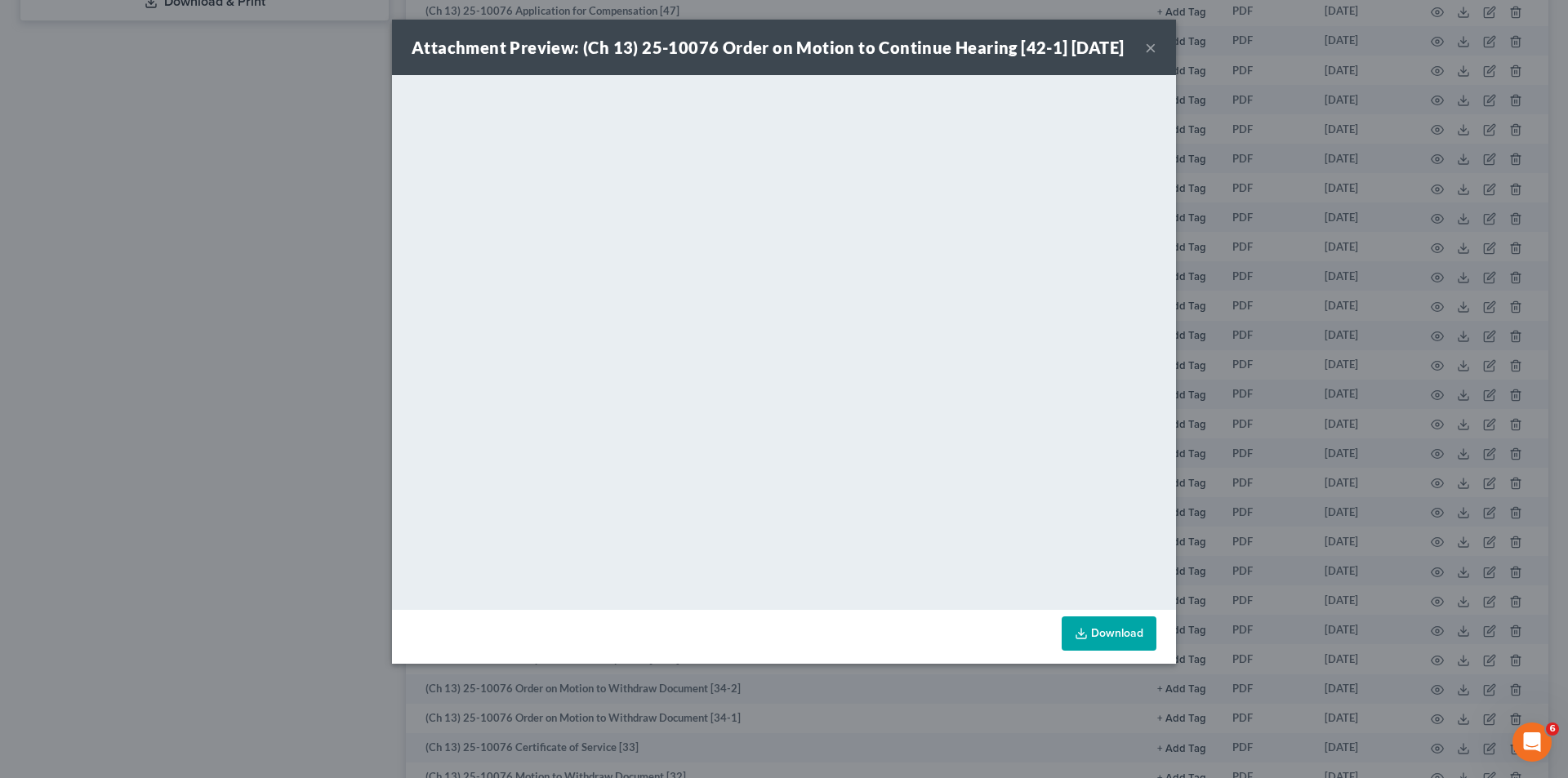
click at [1156, 57] on button "×" at bounding box center [1150, 47] width 11 height 20
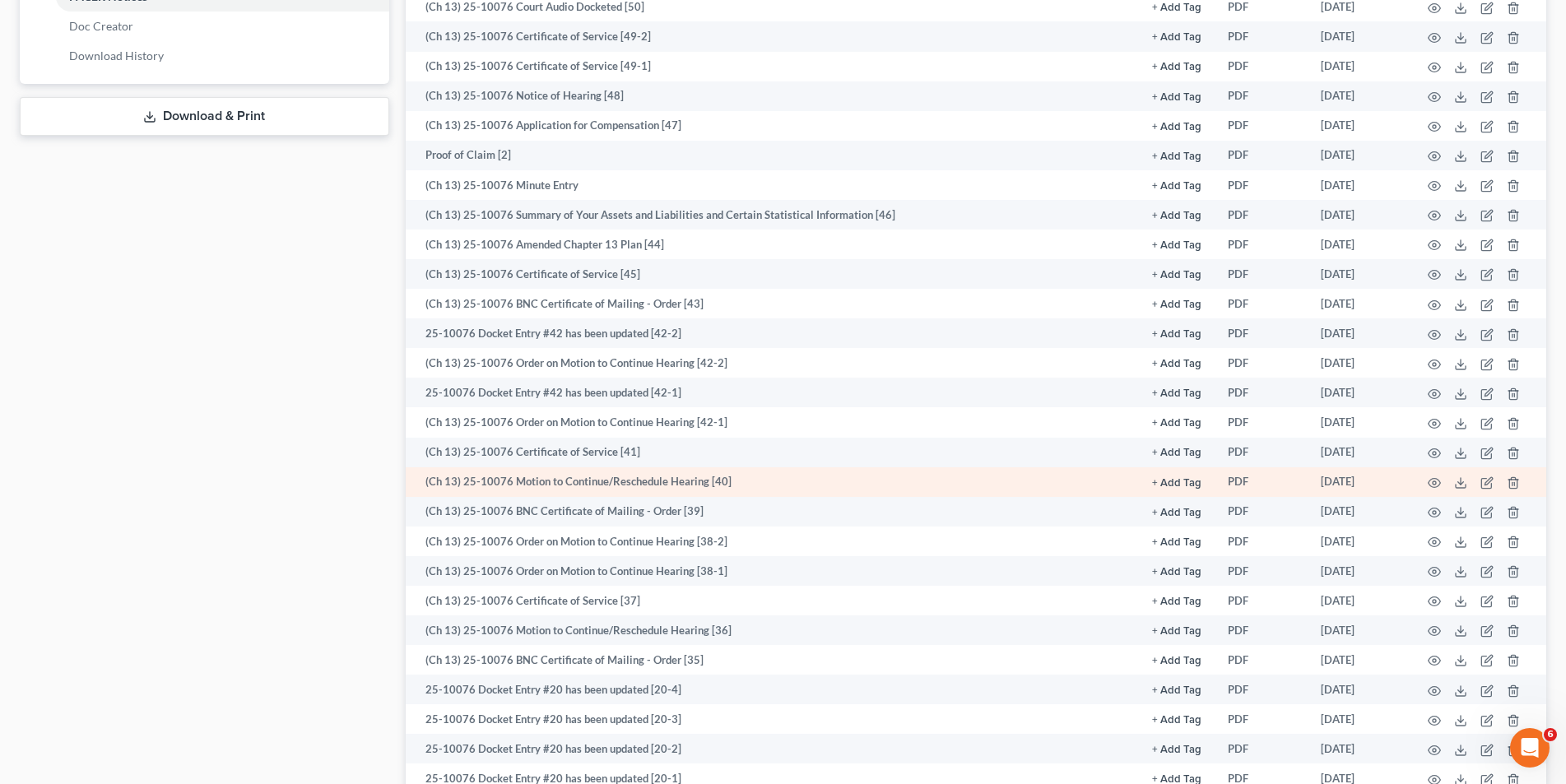
scroll to position [761, 0]
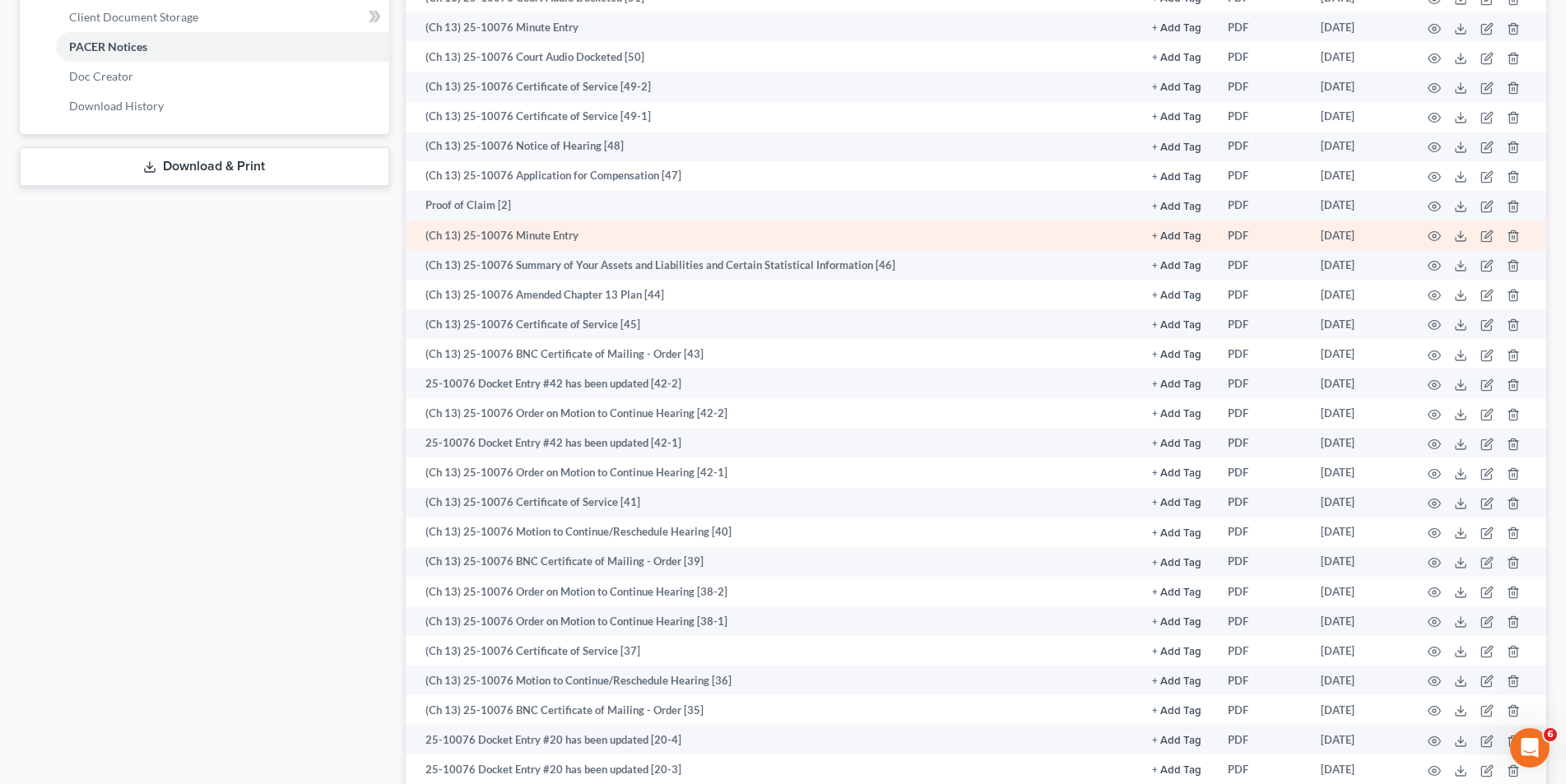
click at [627, 239] on td "(Ch 13) 25-10076 Minute Entry" at bounding box center [772, 235] width 733 height 30
click at [1431, 234] on icon "button" at bounding box center [1434, 236] width 13 height 13
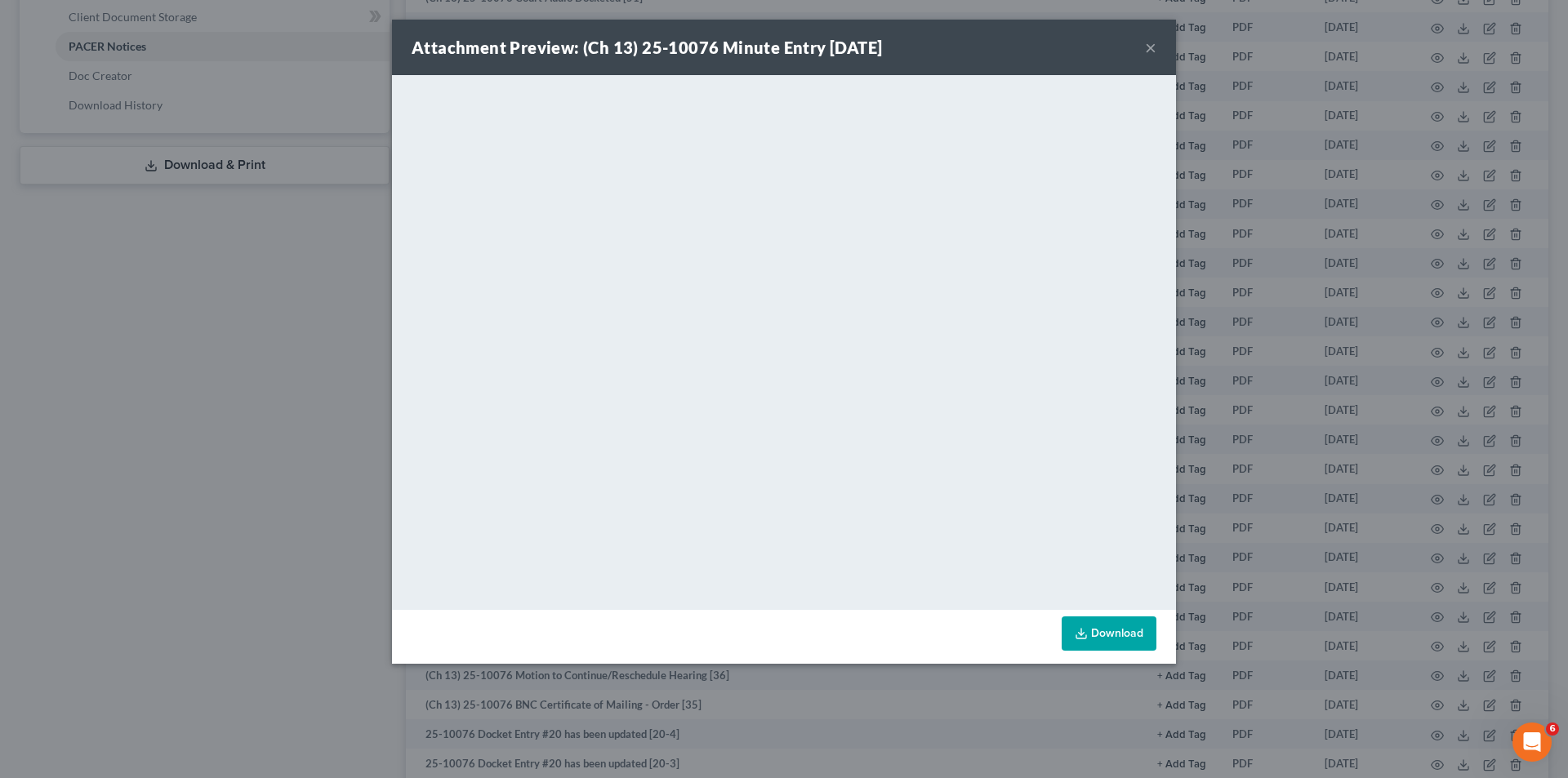
click at [1150, 49] on button "×" at bounding box center [1150, 47] width 11 height 20
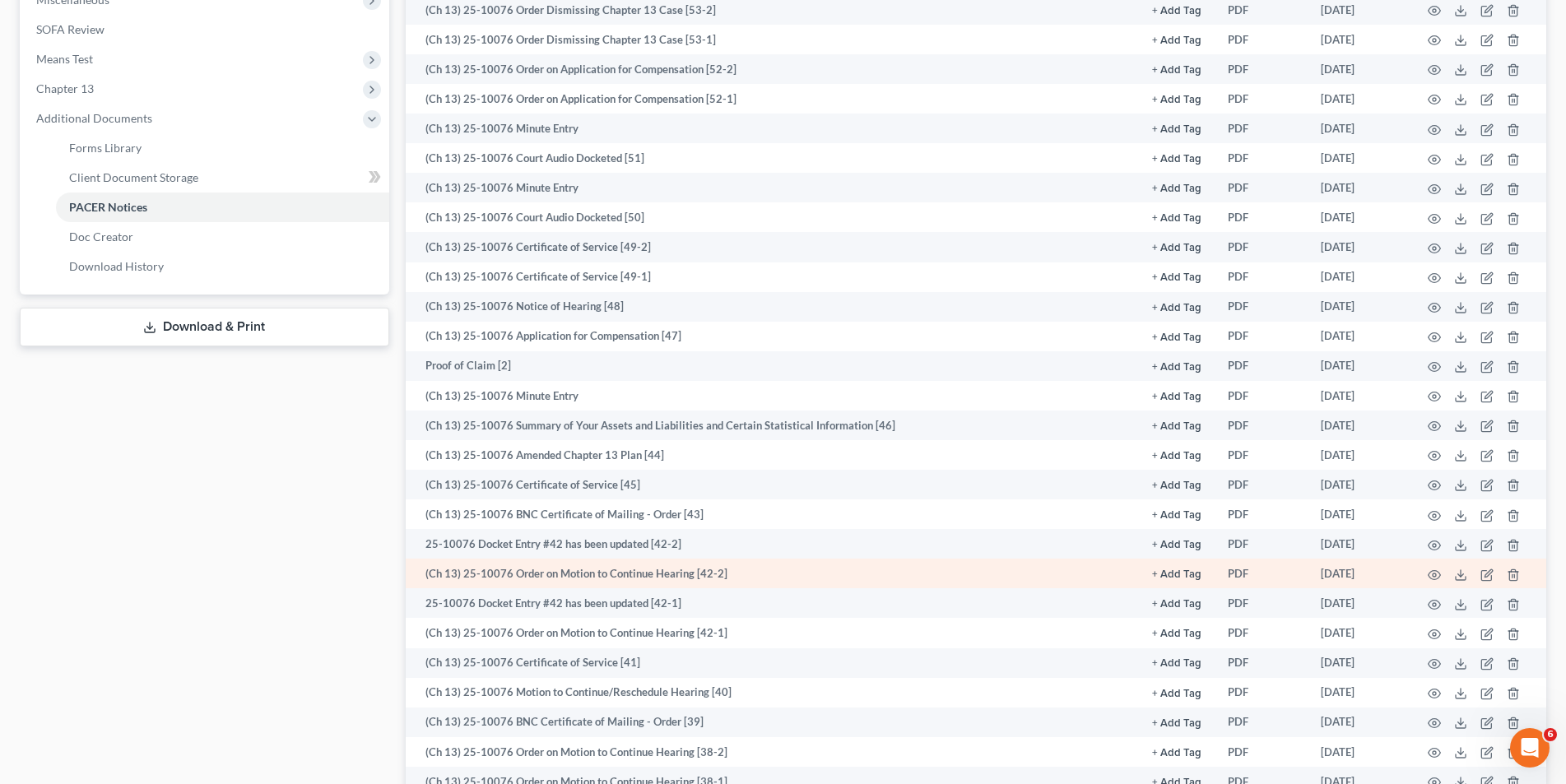
scroll to position [596, 0]
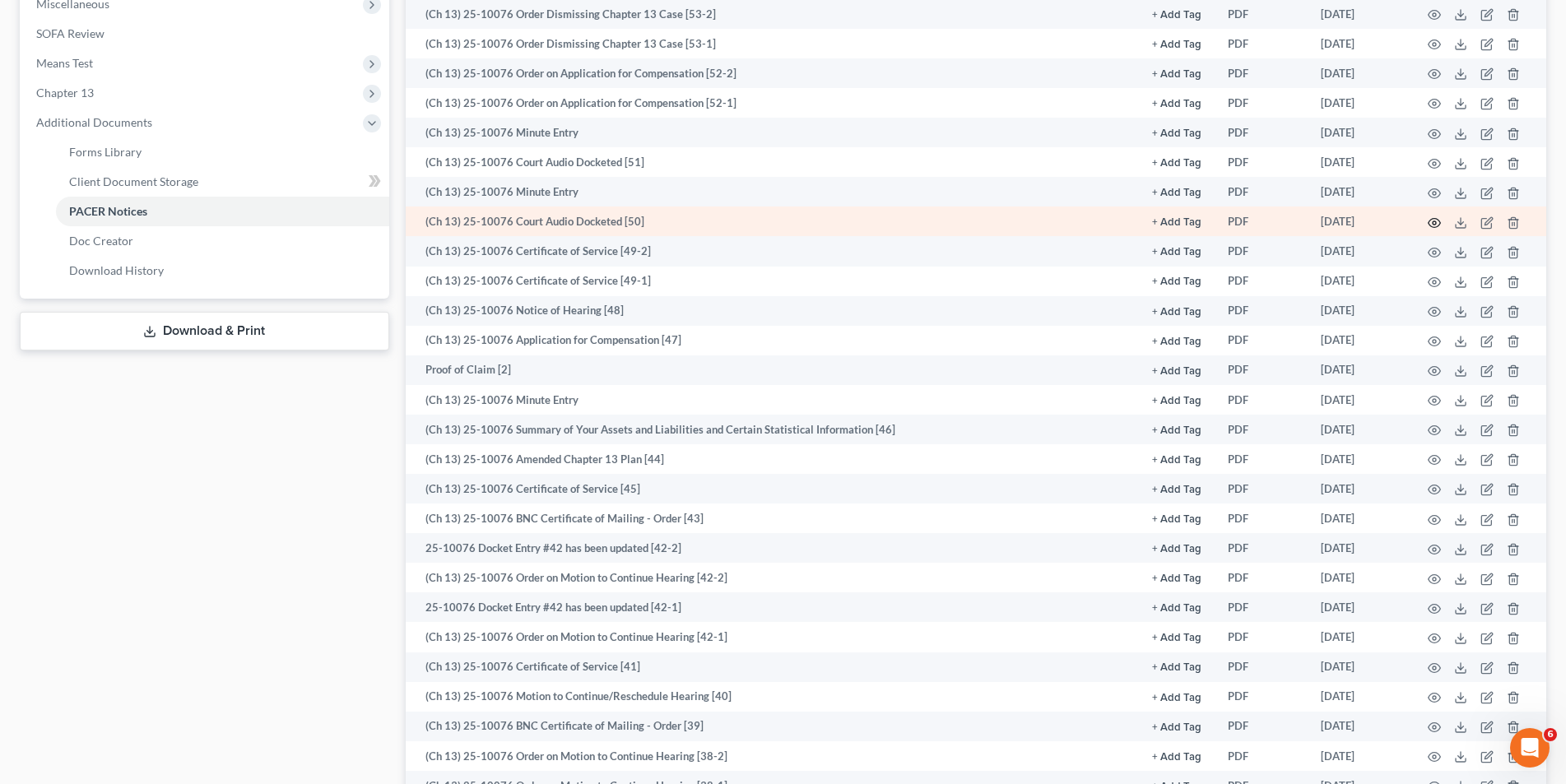
click at [1437, 221] on icon "button" at bounding box center [1434, 223] width 13 height 13
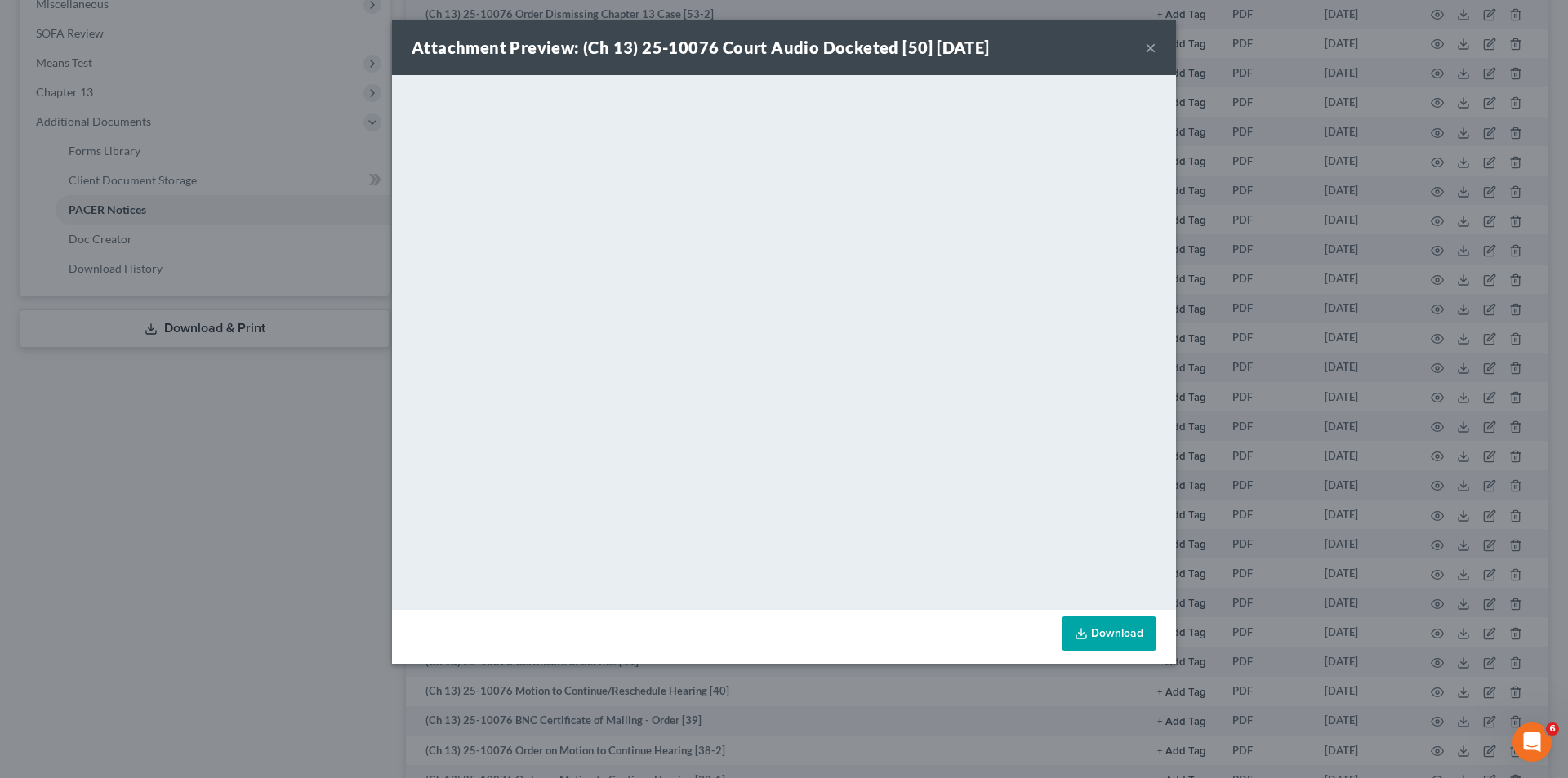
click at [1149, 48] on button "×" at bounding box center [1150, 47] width 11 height 20
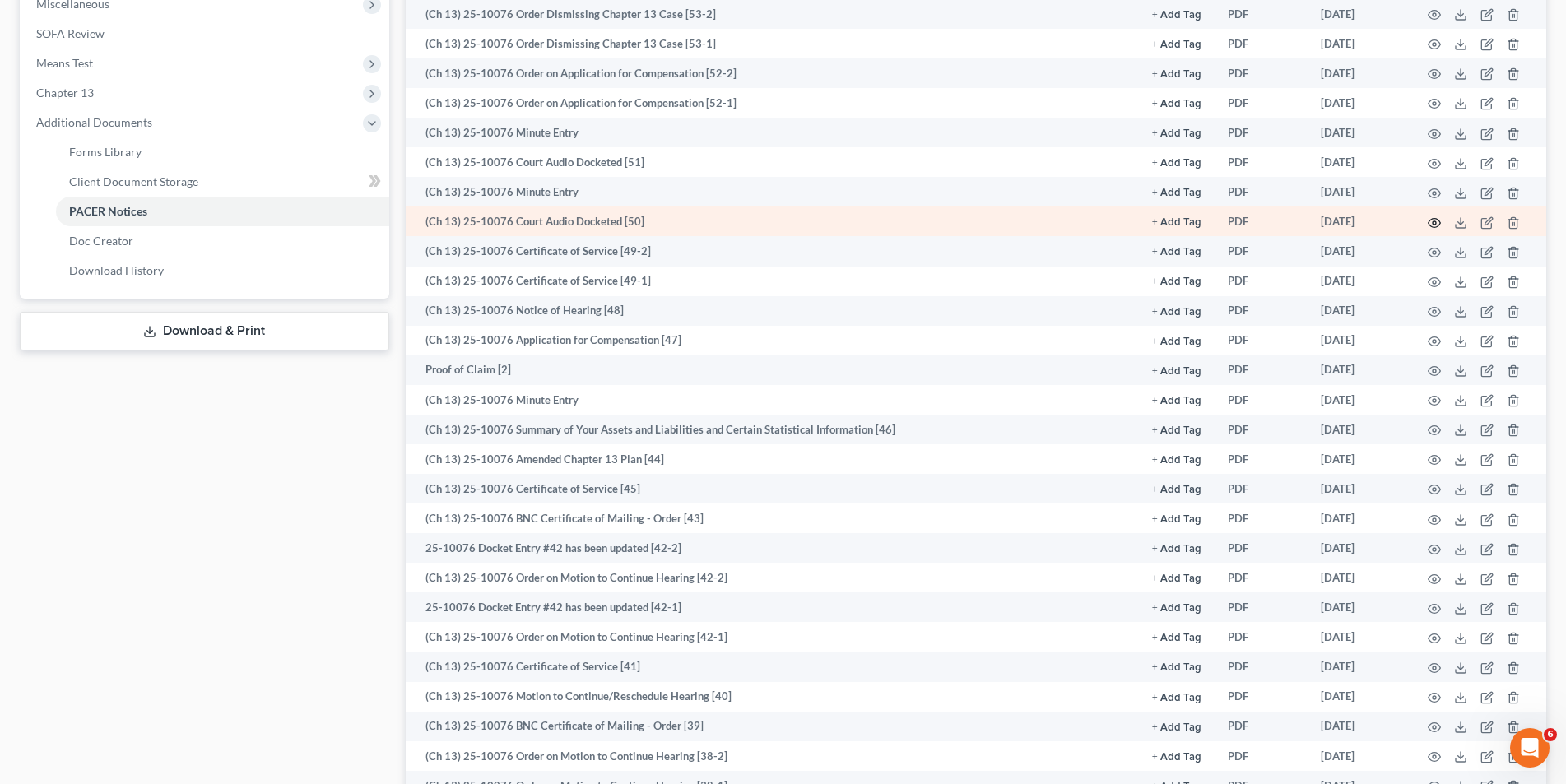
click at [1432, 222] on circle "button" at bounding box center [1433, 222] width 3 height 3
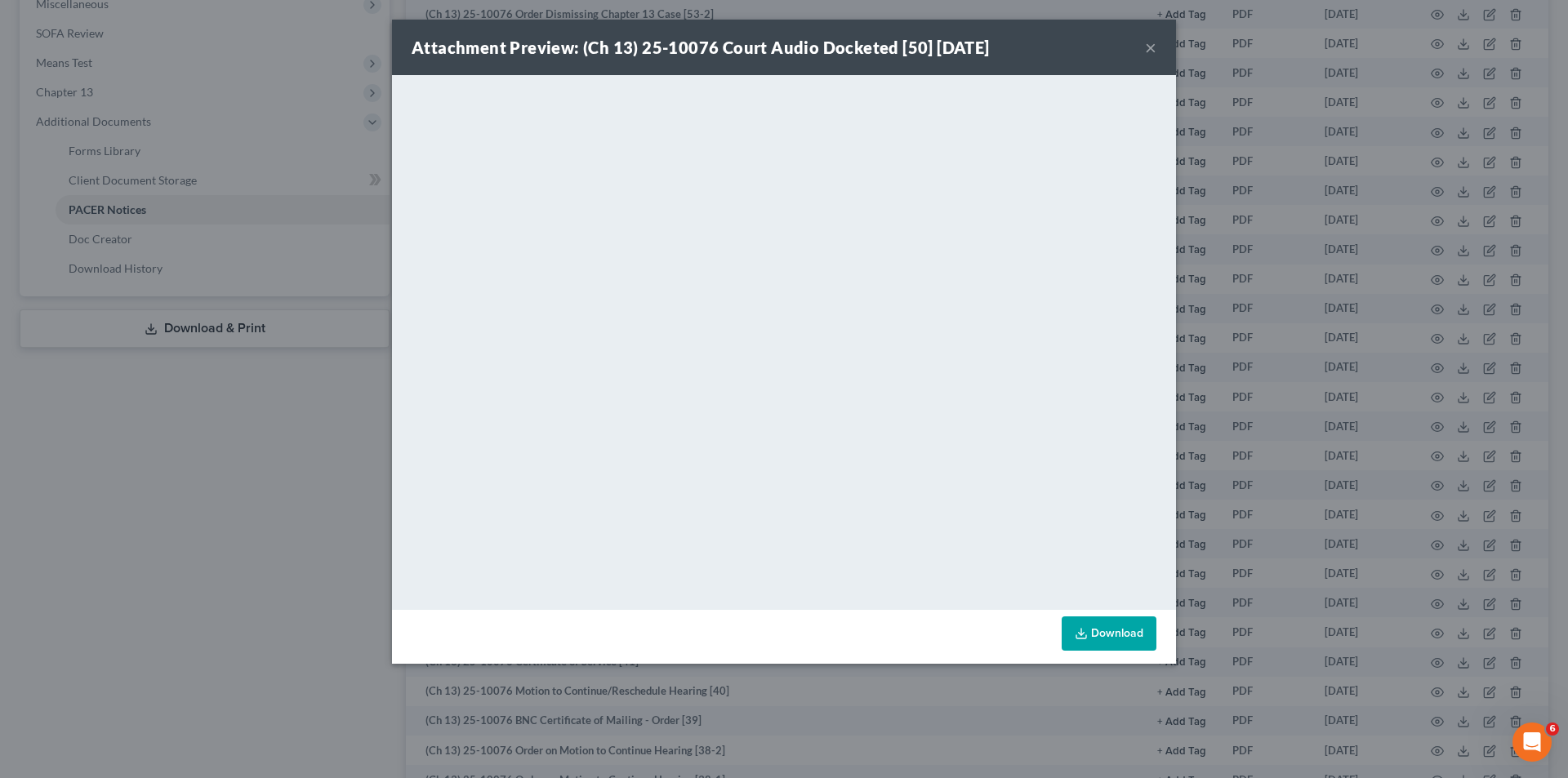
click at [1154, 44] on button "×" at bounding box center [1150, 47] width 11 height 20
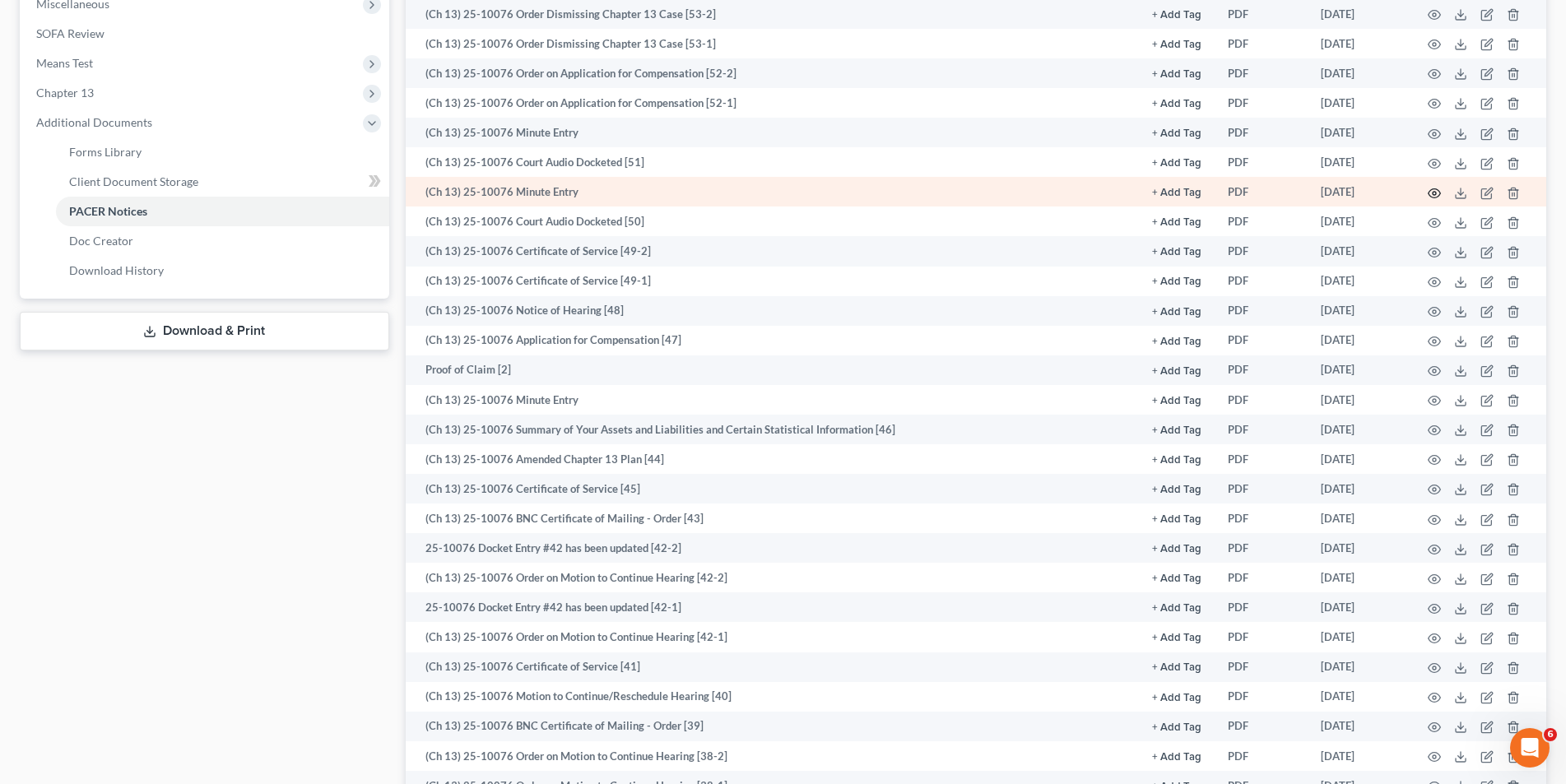
click at [1432, 193] on icon "button" at bounding box center [1434, 194] width 13 height 13
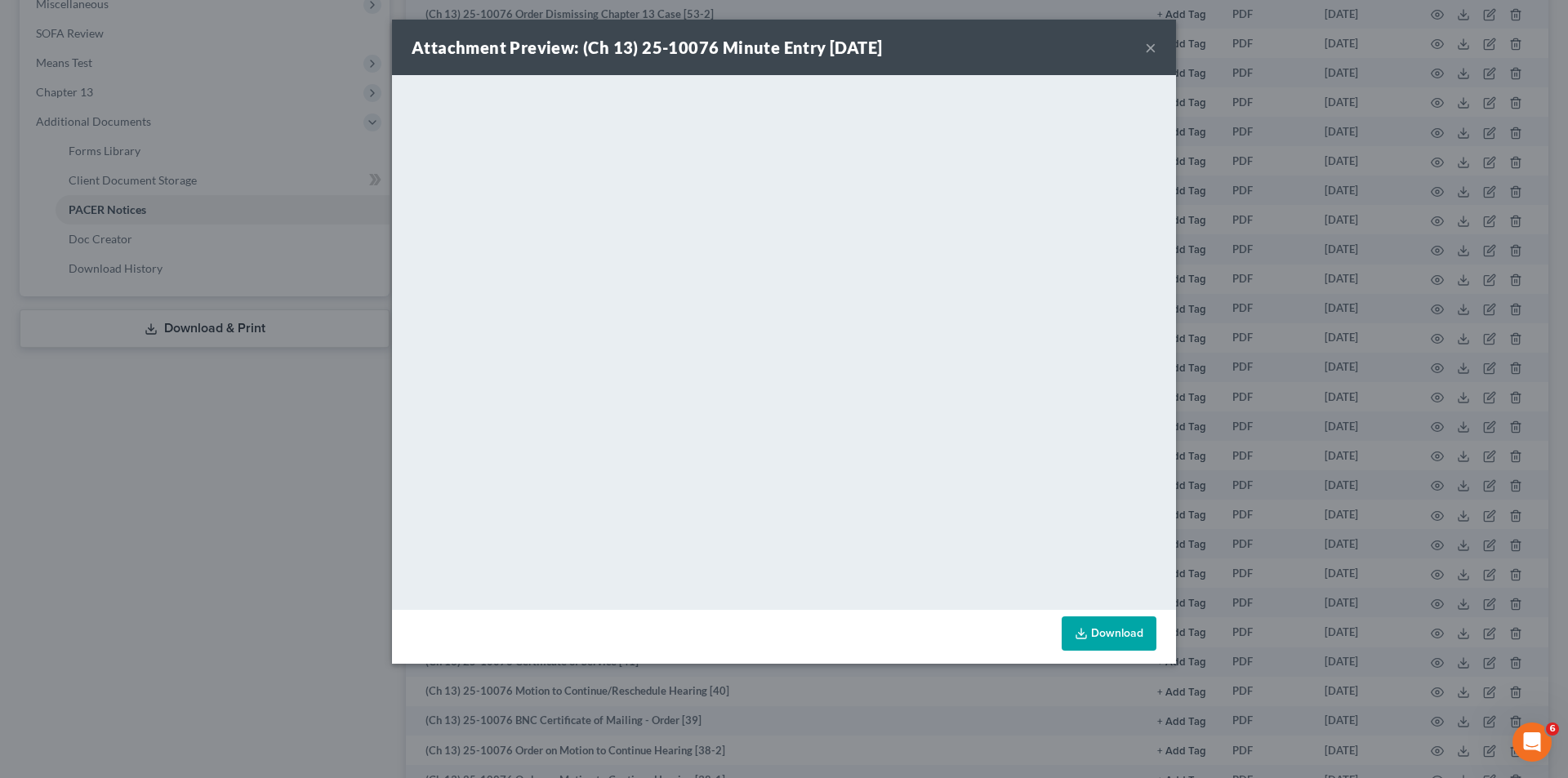
click at [1148, 47] on button "×" at bounding box center [1150, 47] width 11 height 20
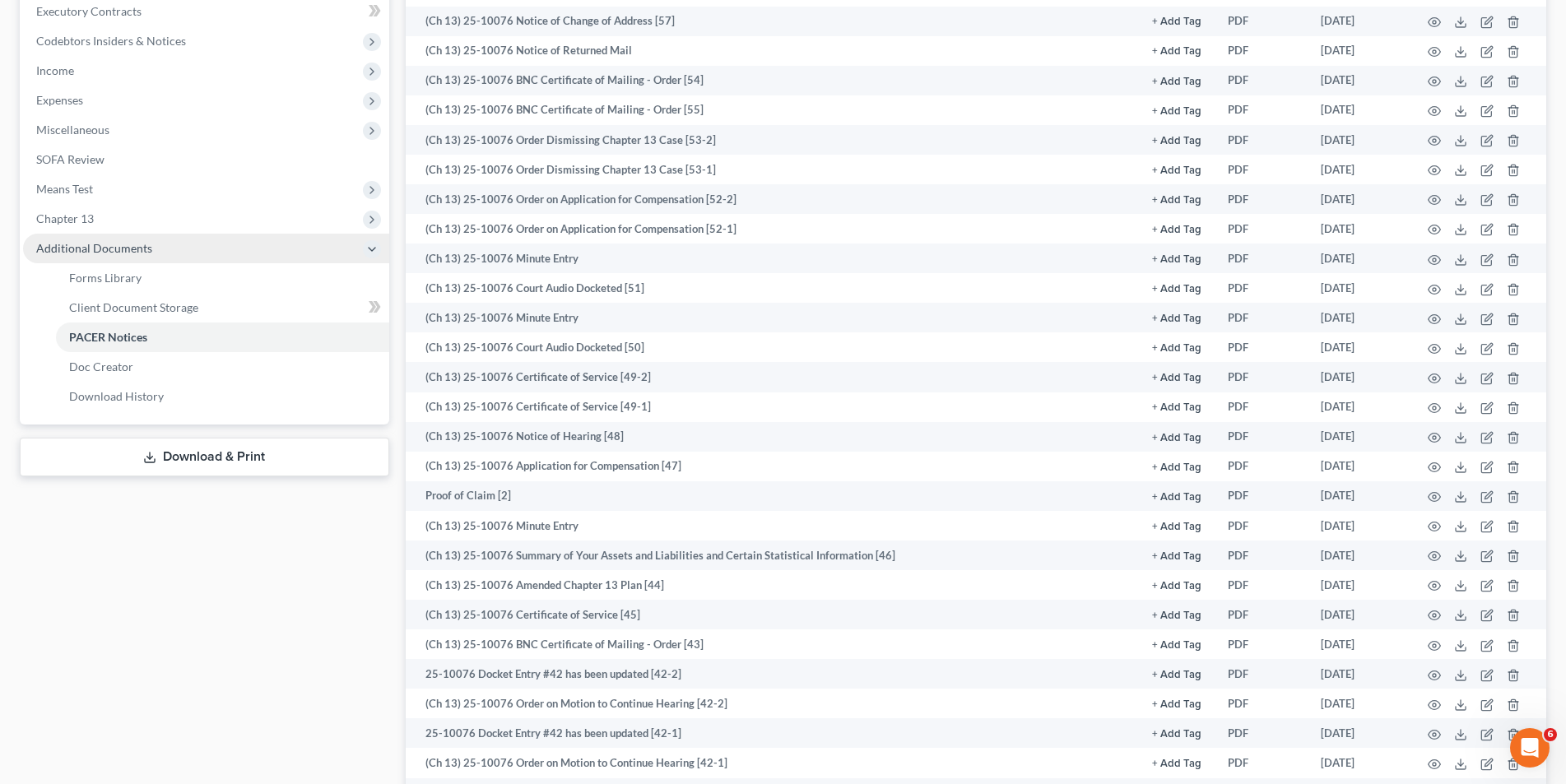
scroll to position [350, 0]
